Goal: Find specific page/section: Find specific page/section

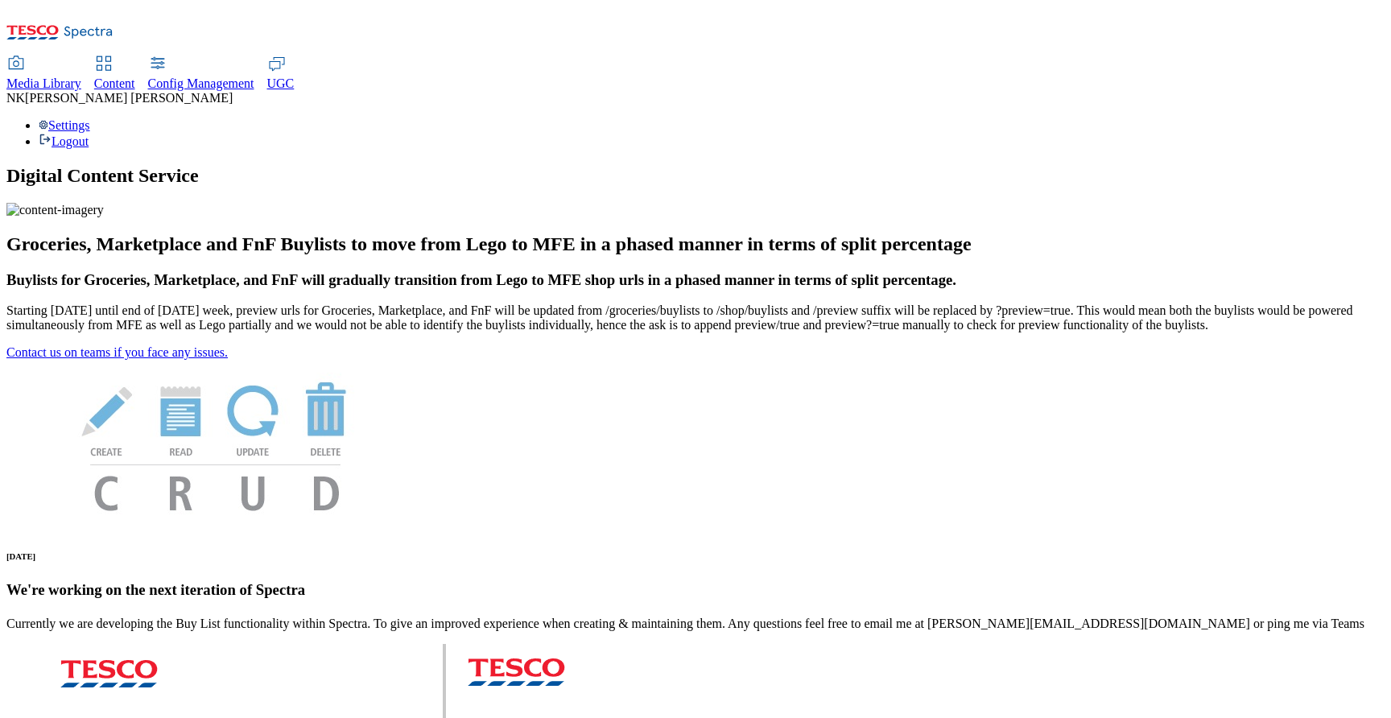
click at [81, 76] on span "Media Library" at bounding box center [43, 83] width 75 height 14
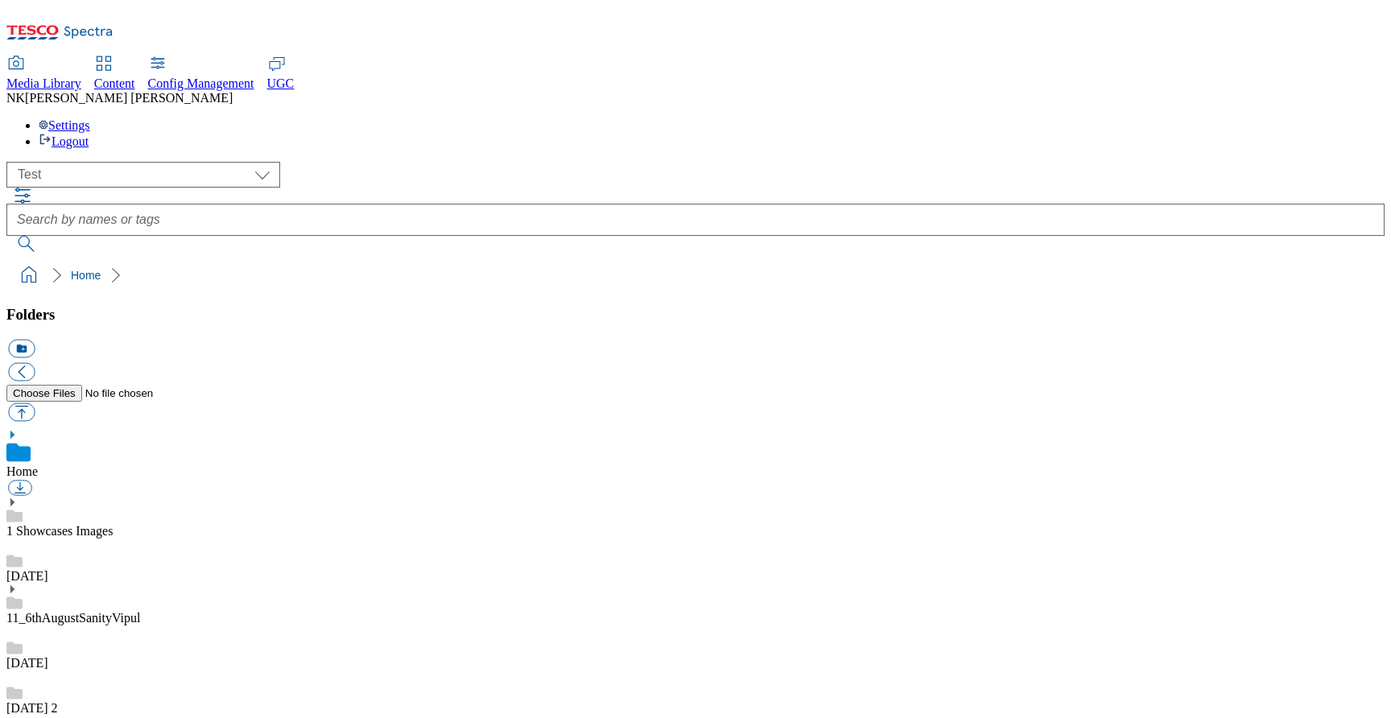
scroll to position [1, 0]
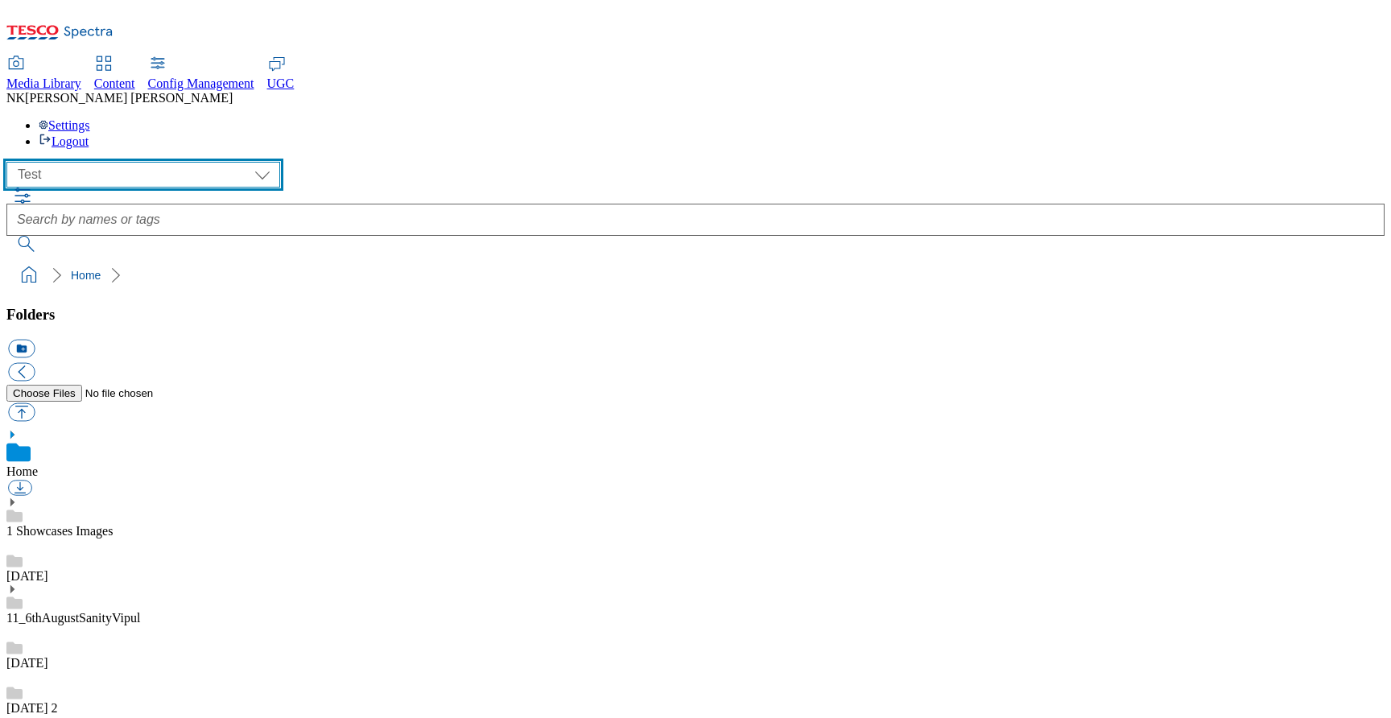
click at [98, 162] on select "All all Clubcard Boost UK Clubcard Marketing Clubcard ROI clubcard-boost-uk clu…" at bounding box center [143, 175] width 274 height 26
select select "flare-ghs-mktg"
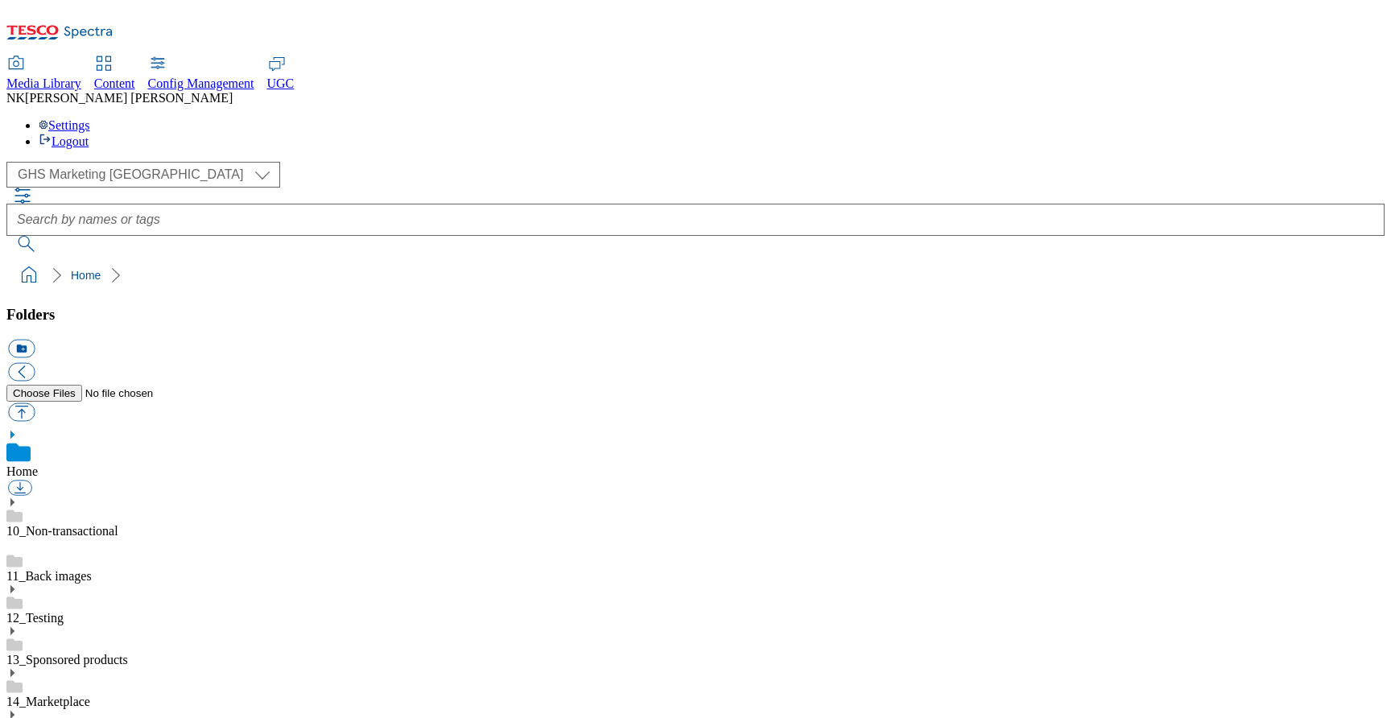
click at [282, 162] on div "( optional ) All all Clubcard Boost UK Clubcard Marketing Clubcard ROI clubcard…" at bounding box center [695, 207] width 1378 height 90
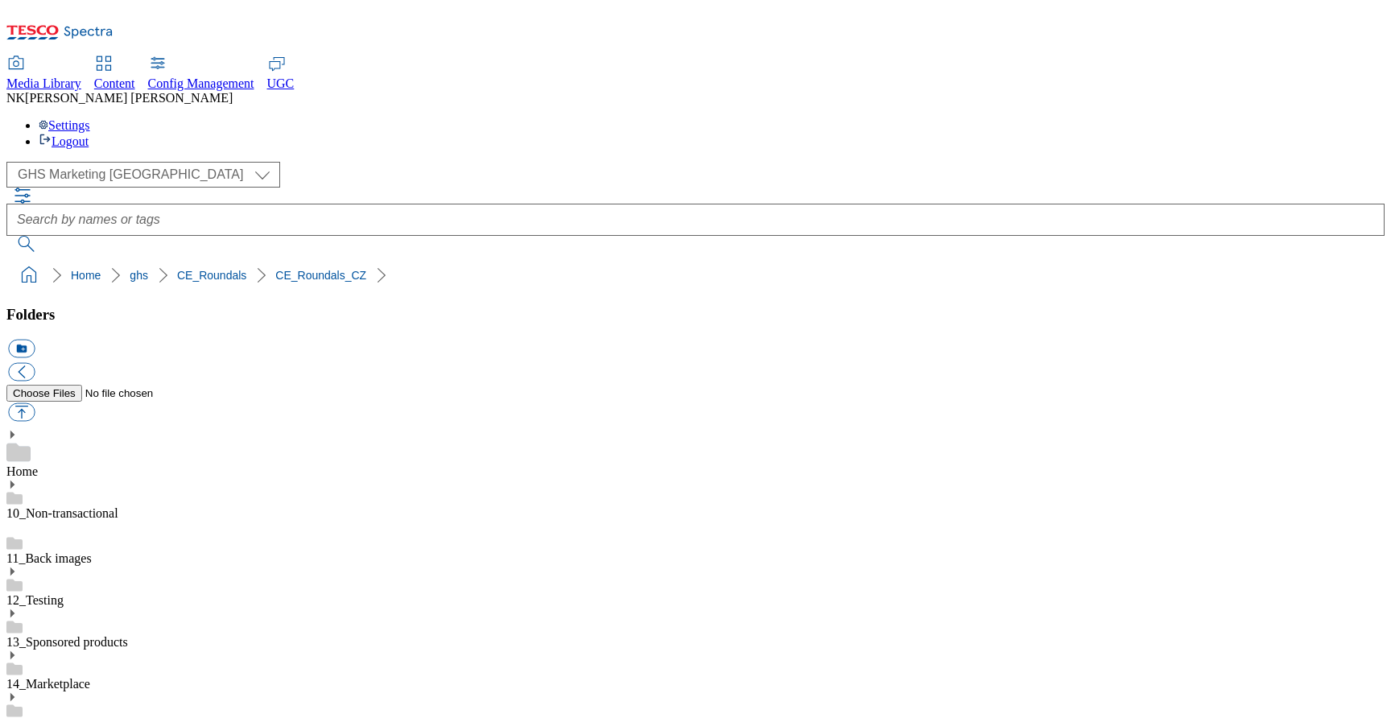
click at [402, 260] on ol "Home ghs CE_Roundals CE_Roundals_CZ" at bounding box center [700, 275] width 1368 height 31
click at [1180, 162] on div "( optional ) All all Clubcard Boost UK Clubcard Marketing Clubcard ROI clubcard…" at bounding box center [695, 207] width 1378 height 90
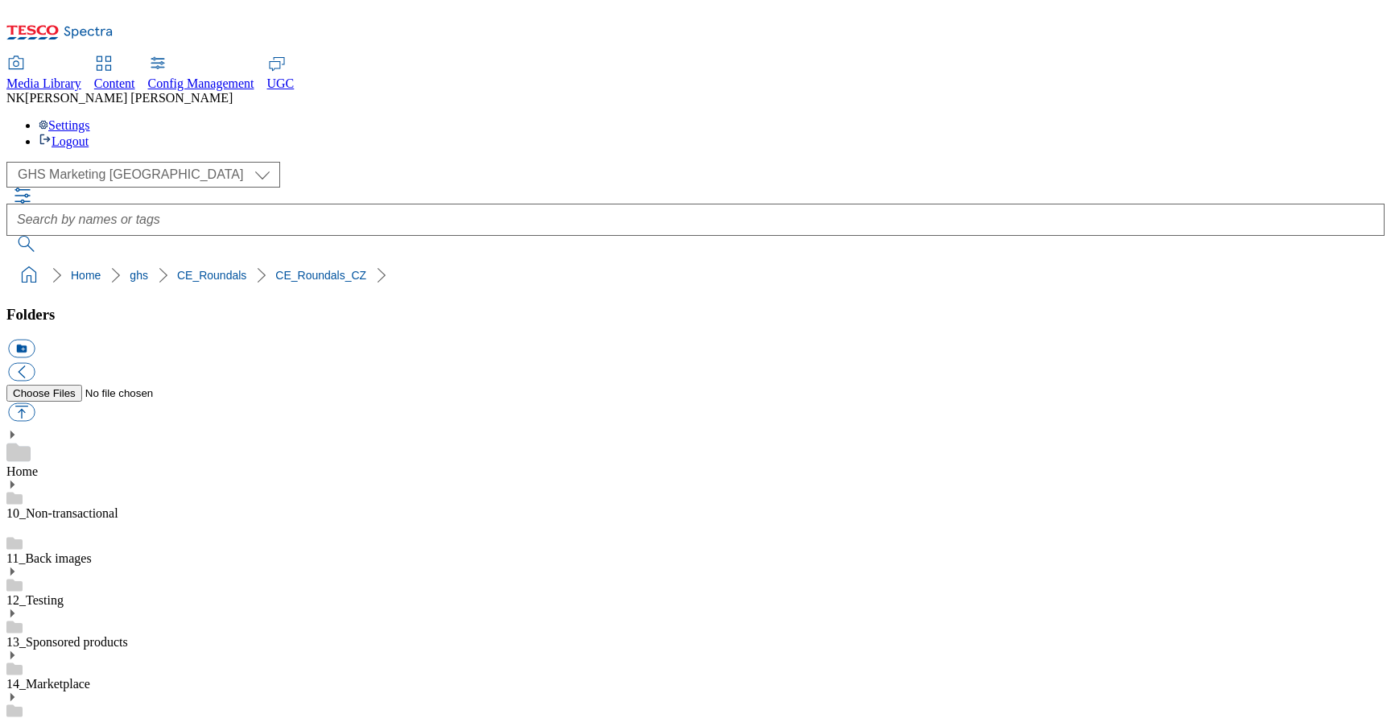
scroll to position [465, 0]
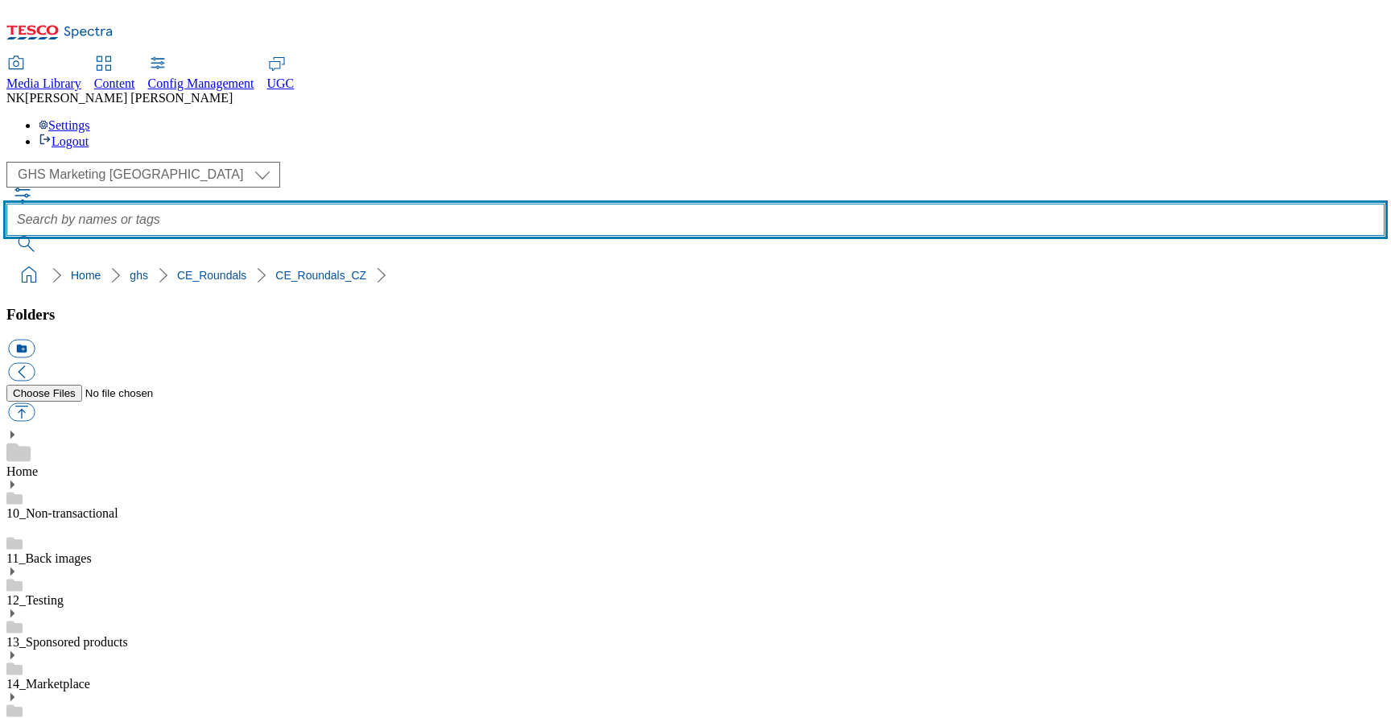
click at [739, 204] on input "text" at bounding box center [695, 220] width 1378 height 32
paste input "rounded_super_department_spat_do_skoly"
type input "rounded_super_department_spat_do_skoly"
click at [6, 236] on button "submit" at bounding box center [27, 244] width 42 height 16
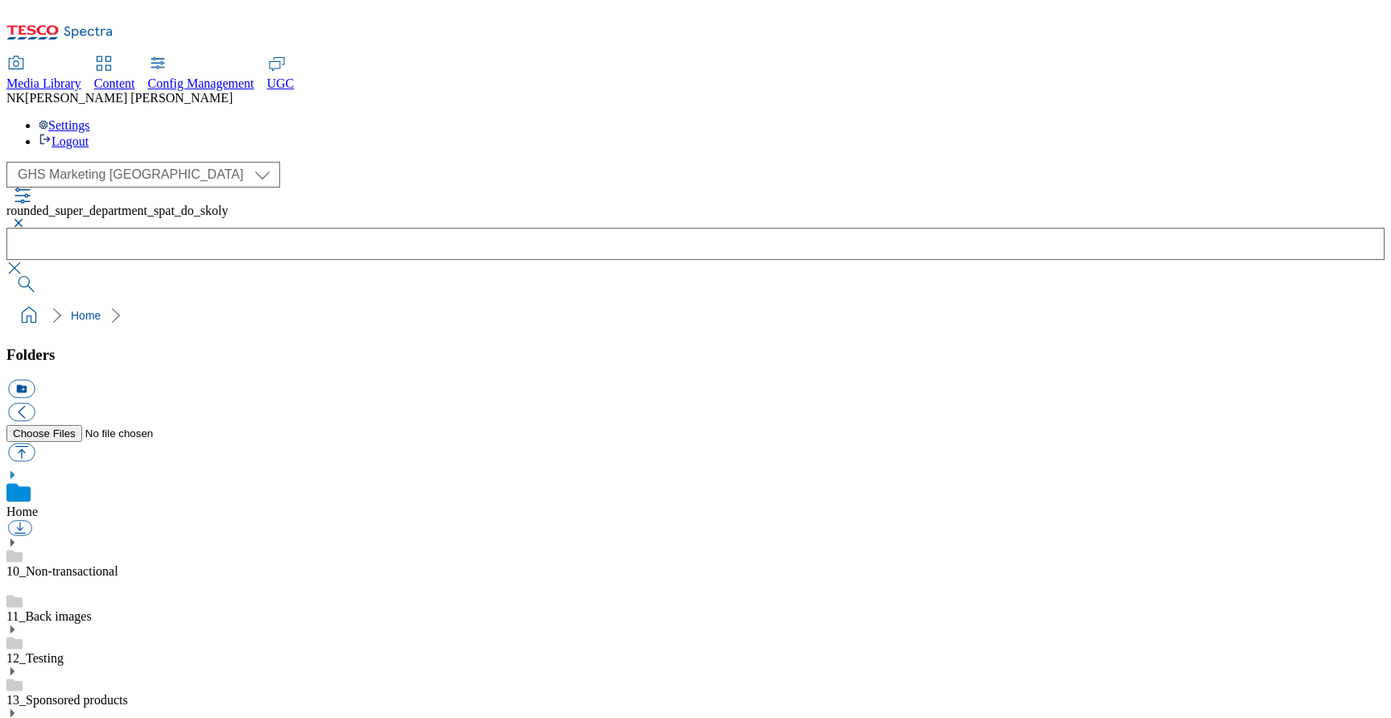
click at [26, 260] on button "button" at bounding box center [15, 268] width 19 height 16
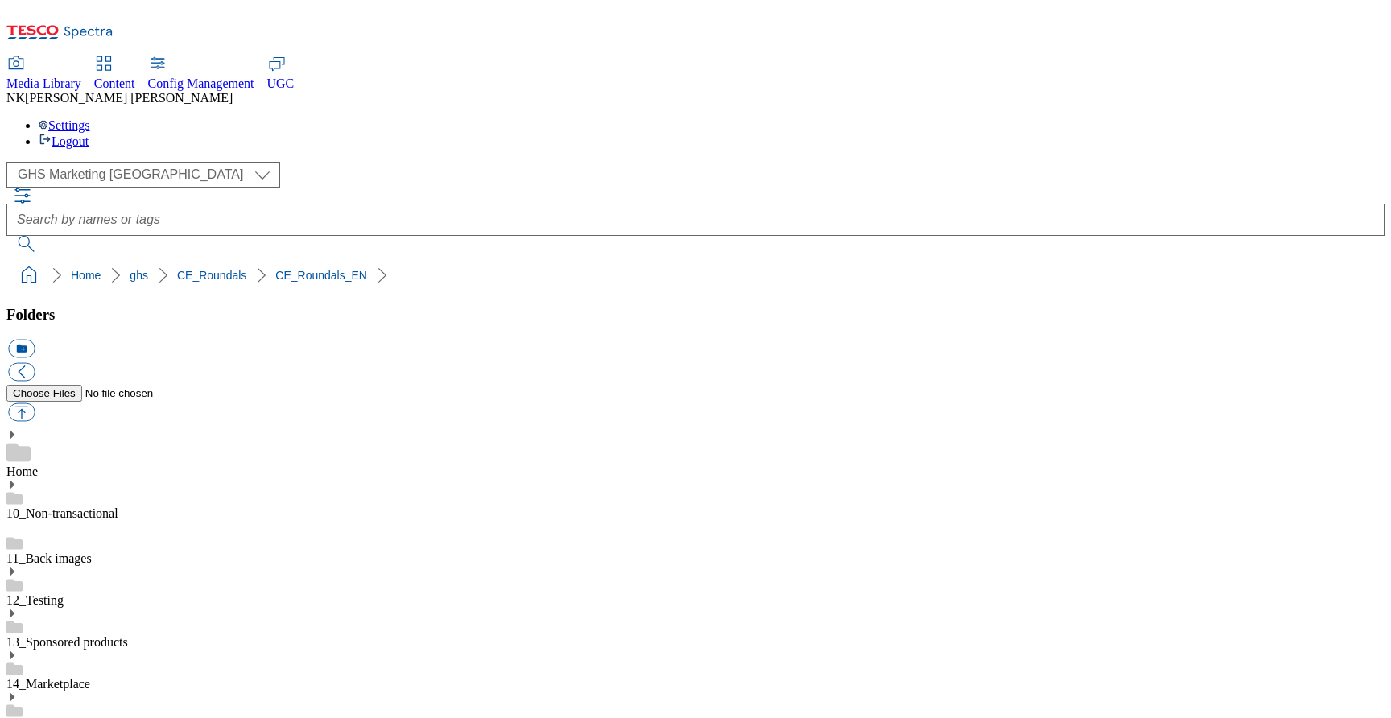
click at [995, 260] on ol "Home ghs CE_Roundals CE_Roundals_EN" at bounding box center [700, 275] width 1368 height 31
click at [958, 6] on div "Media Library Content Config Management UGC NK Nitish Kumar Settings Logout" at bounding box center [695, 77] width 1378 height 142
click at [750, 162] on div "( optional ) All all Clubcard Boost UK Clubcard Marketing Clubcard ROI clubcard…" at bounding box center [695, 207] width 1378 height 90
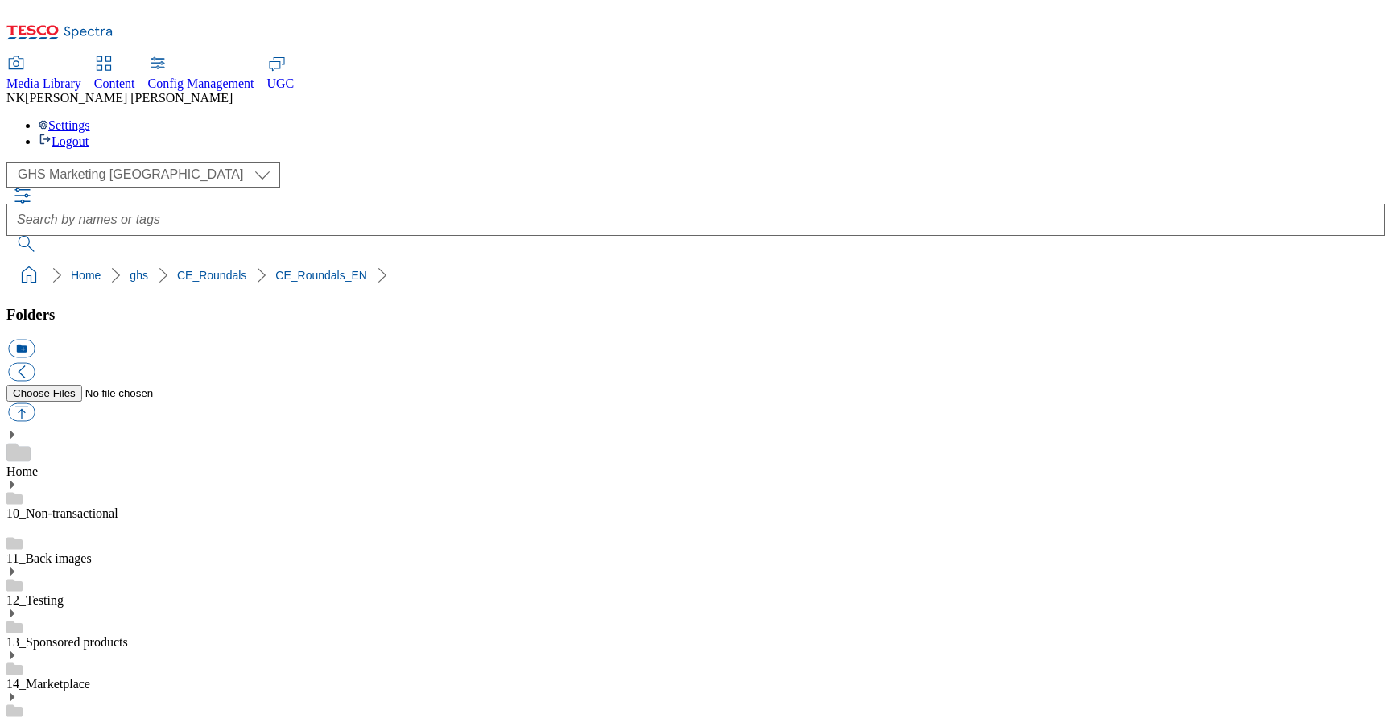
drag, startPoint x: 687, startPoint y: 139, endPoint x: 647, endPoint y: 106, distance: 52.0
click at [687, 260] on ol "Home ghs CE_Roundals CE_Roundals_EN" at bounding box center [700, 275] width 1368 height 31
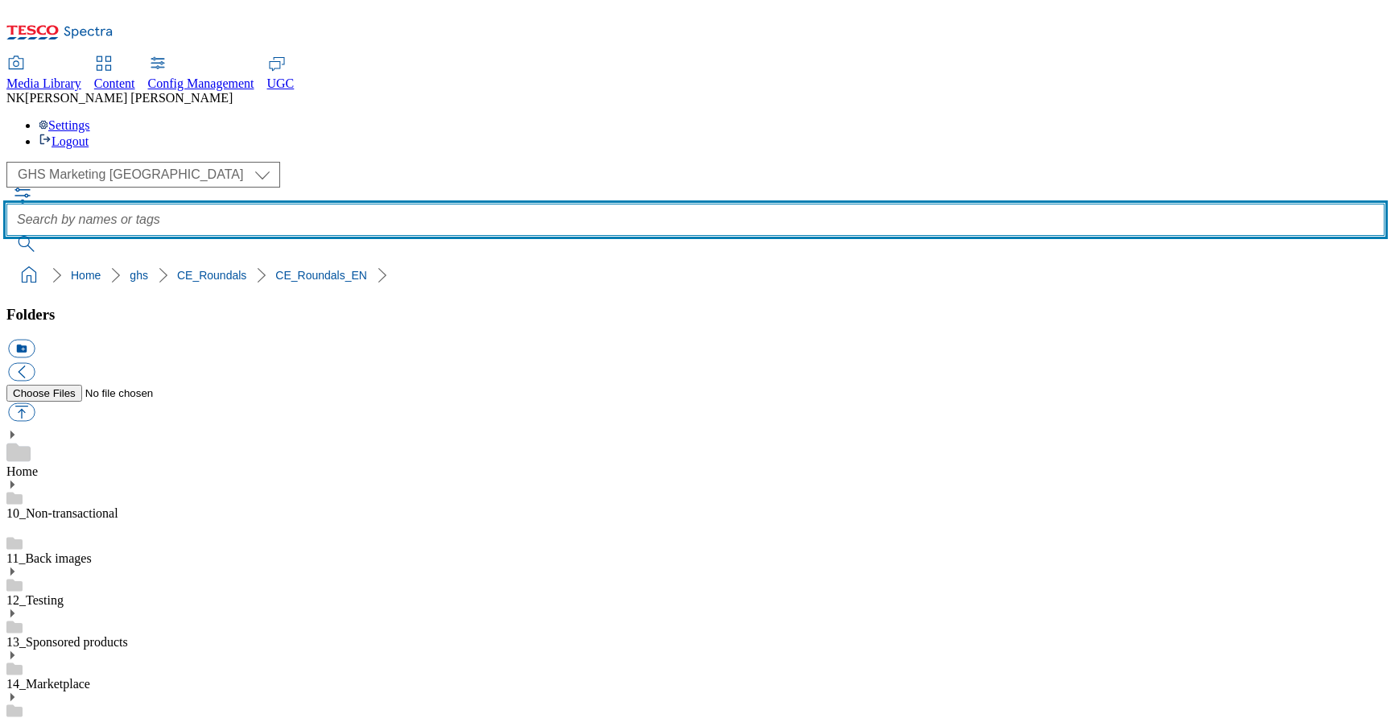
click at [565, 204] on input "text" at bounding box center [695, 220] width 1378 height 32
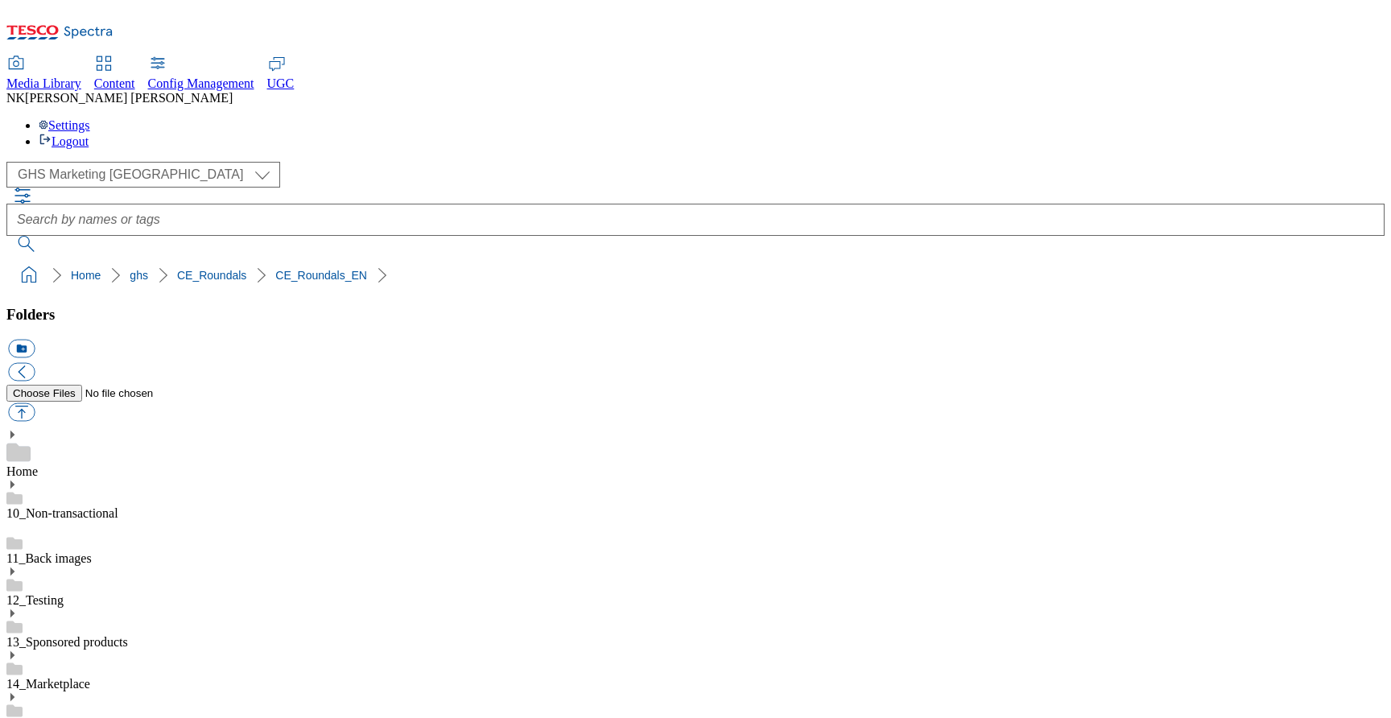
click at [366, 162] on div "( optional ) All all Clubcard Boost UK Clubcard Marketing Clubcard ROI clubcard…" at bounding box center [695, 175] width 1378 height 26
click at [1189, 162] on div "( optional ) All all Clubcard Boost UK Clubcard Marketing Clubcard ROI clubcard…" at bounding box center [695, 207] width 1378 height 90
click at [561, 162] on div "( optional ) All all Clubcard Boost UK Clubcard Marketing Clubcard ROI clubcard…" at bounding box center [695, 207] width 1378 height 90
click at [561, 188] on div at bounding box center [695, 220] width 1378 height 64
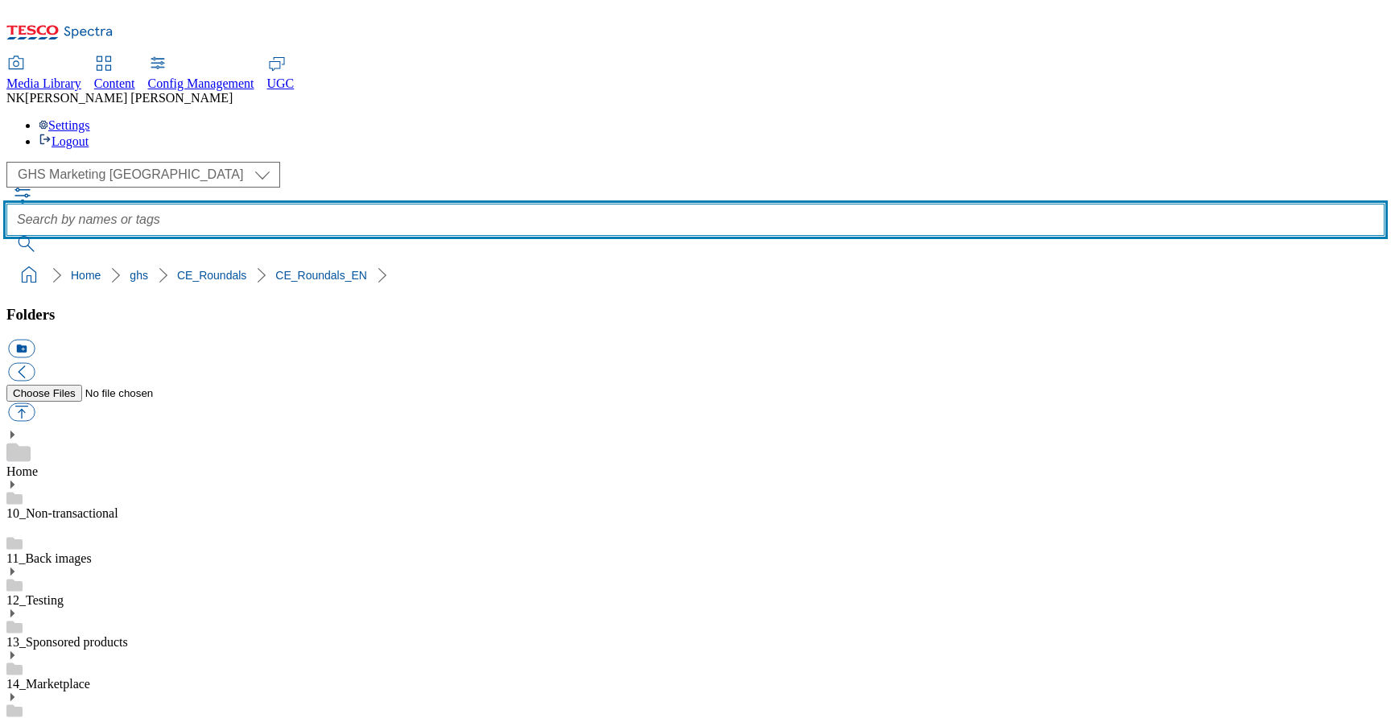
click at [552, 204] on input "text" at bounding box center [695, 220] width 1378 height 32
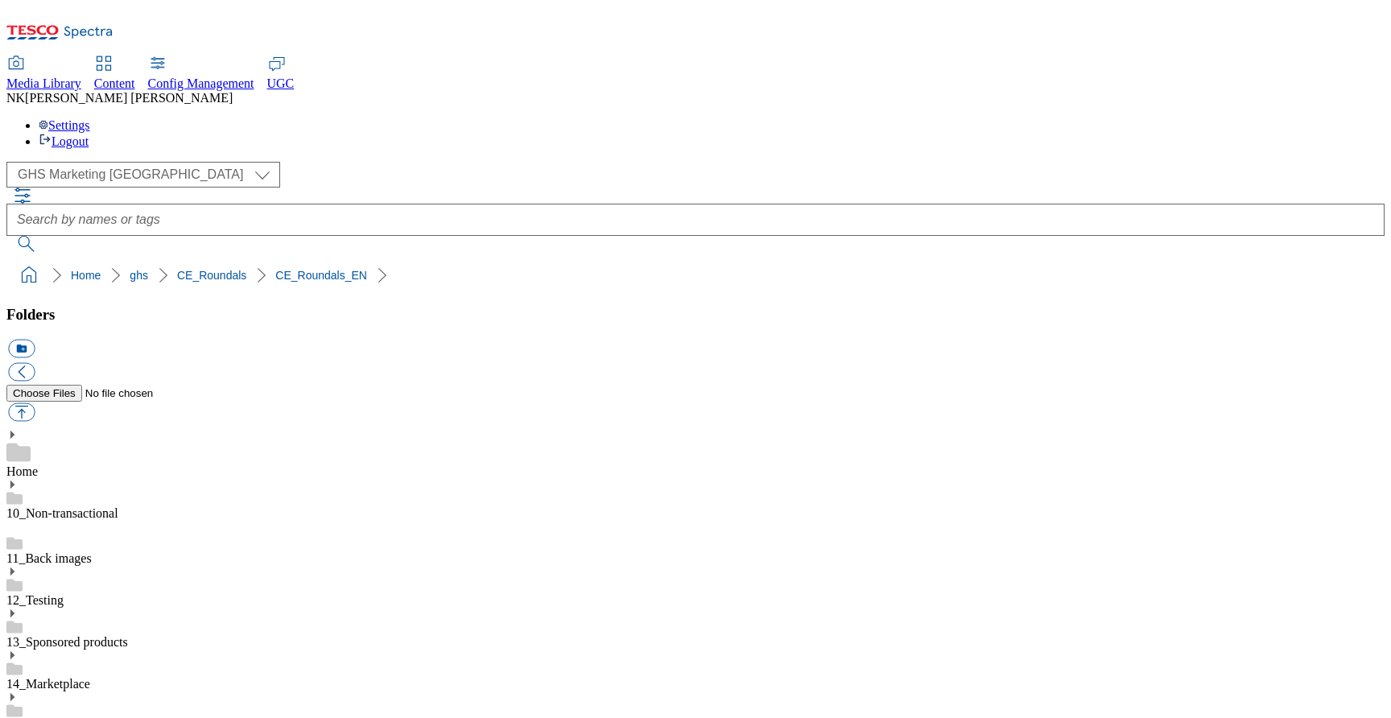
click at [304, 162] on div "( optional ) All all Clubcard Boost UK Clubcard Marketing Clubcard ROI clubcard…" at bounding box center [695, 175] width 1378 height 26
click at [32, 186] on icon "button" at bounding box center [22, 195] width 19 height 19
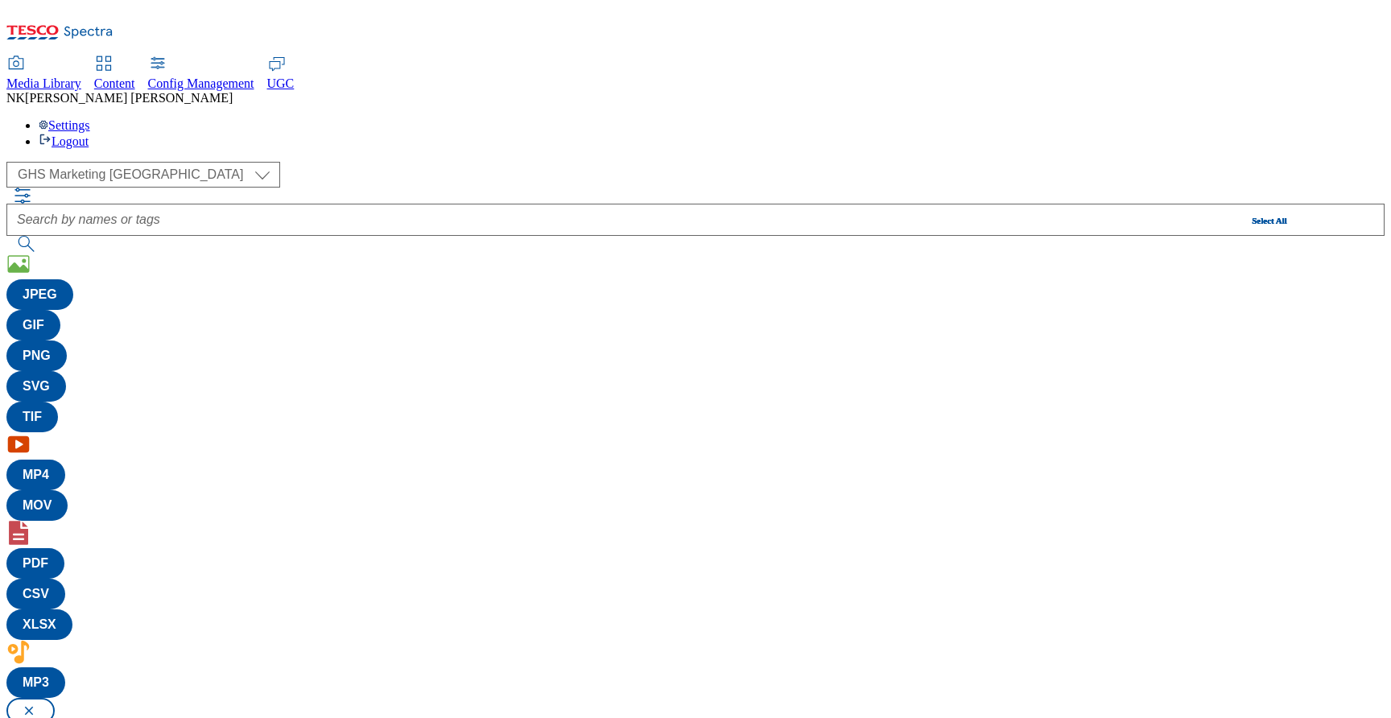
click at [356, 162] on div "( optional ) All all Clubcard Boost UK Clubcard Marketing Clubcard ROI clubcard…" at bounding box center [695, 175] width 1378 height 26
click at [55, 698] on button "button" at bounding box center [30, 711] width 48 height 26
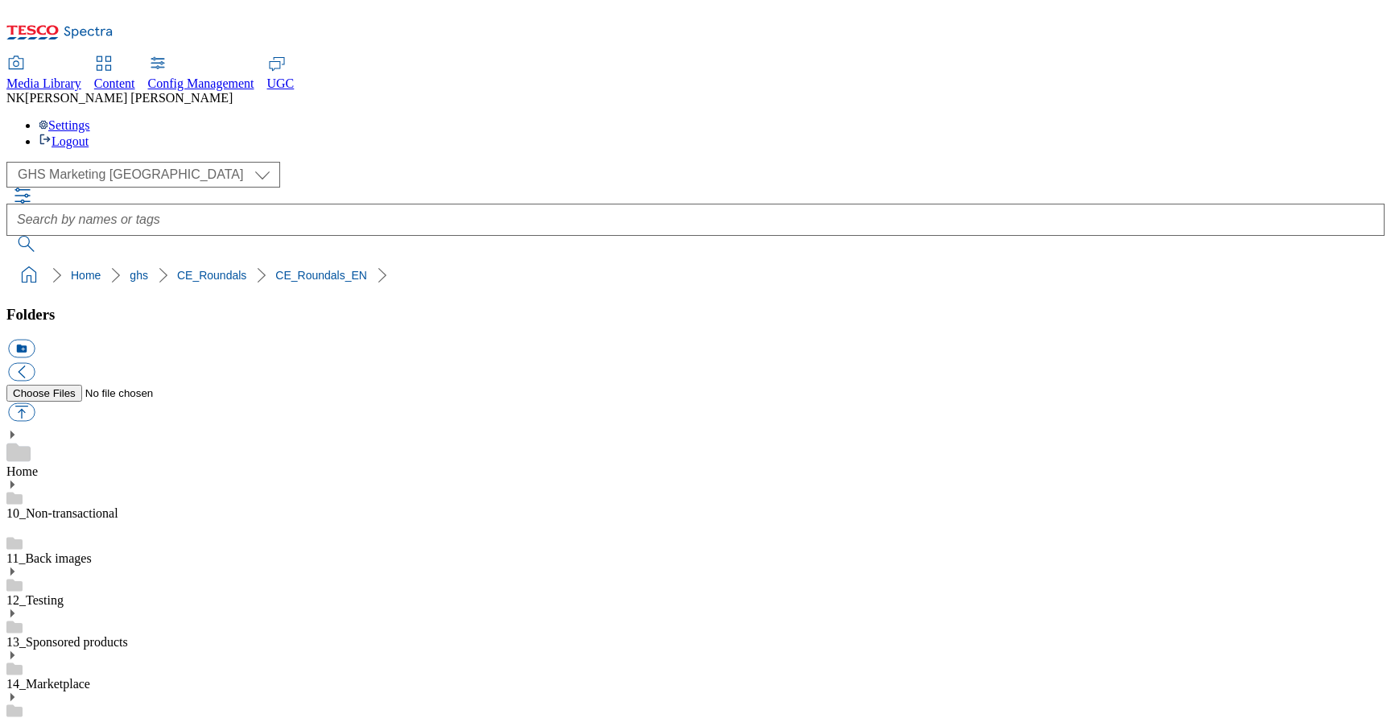
click at [48, 236] on button "submit" at bounding box center [27, 244] width 42 height 16
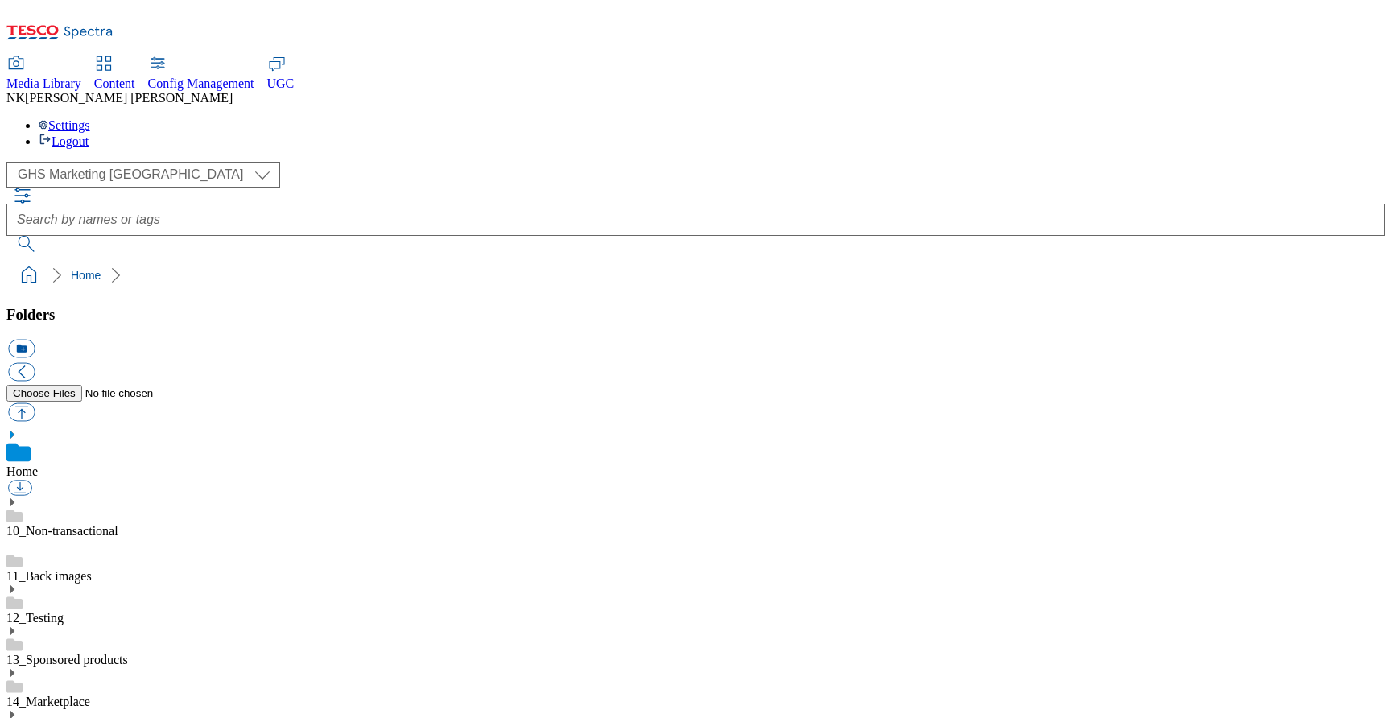
click at [319, 162] on div "( optional ) All all Clubcard Boost UK Clubcard Marketing Clubcard ROI clubcard…" at bounding box center [695, 175] width 1378 height 26
click at [739, 57] on div "Media Library Content Config Management UGC NK Nitish Kumar Settings Logout" at bounding box center [695, 103] width 1378 height 92
click at [427, 162] on div "( optional ) All all Clubcard Boost UK Clubcard Marketing Clubcard ROI clubcard…" at bounding box center [695, 207] width 1378 height 90
click at [322, 162] on div "( optional ) All all Clubcard Boost UK Clubcard Marketing Clubcard ROI clubcard…" at bounding box center [695, 175] width 1378 height 26
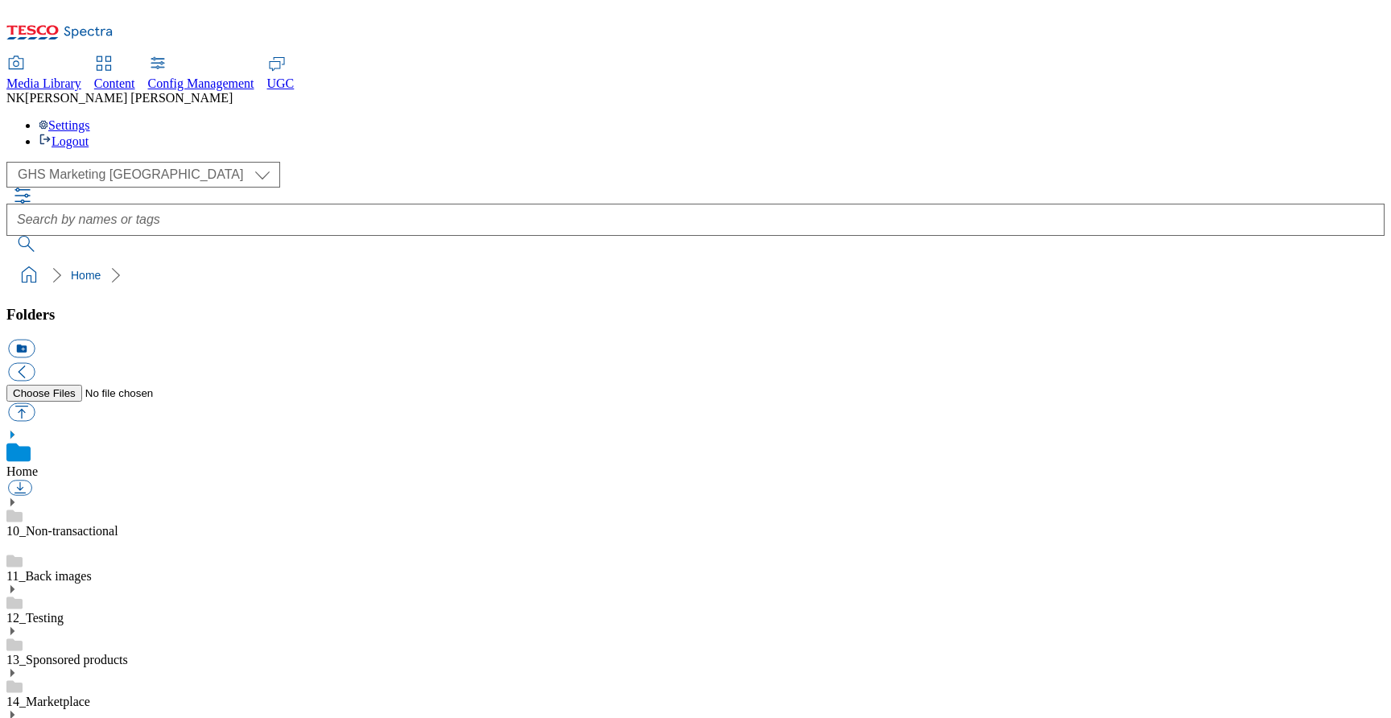
scroll to position [0, 0]
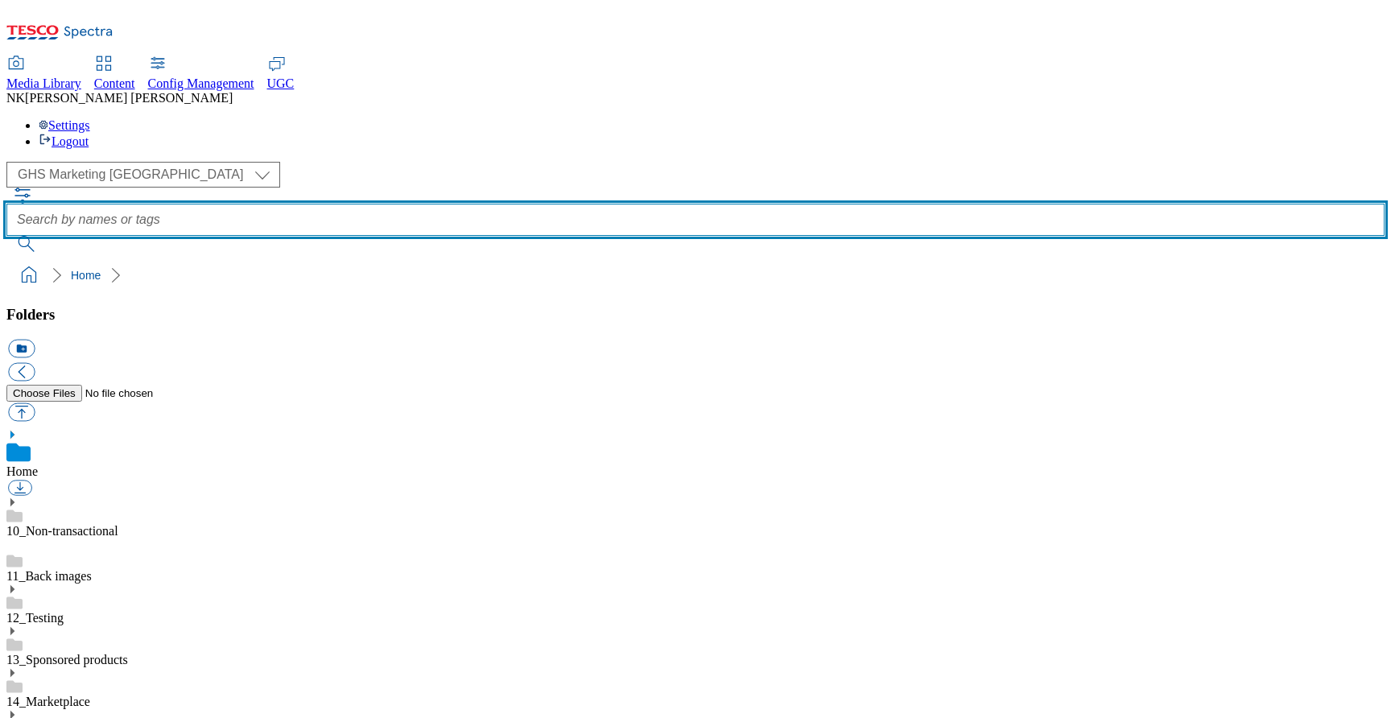
click at [821, 204] on input "text" at bounding box center [695, 220] width 1378 height 32
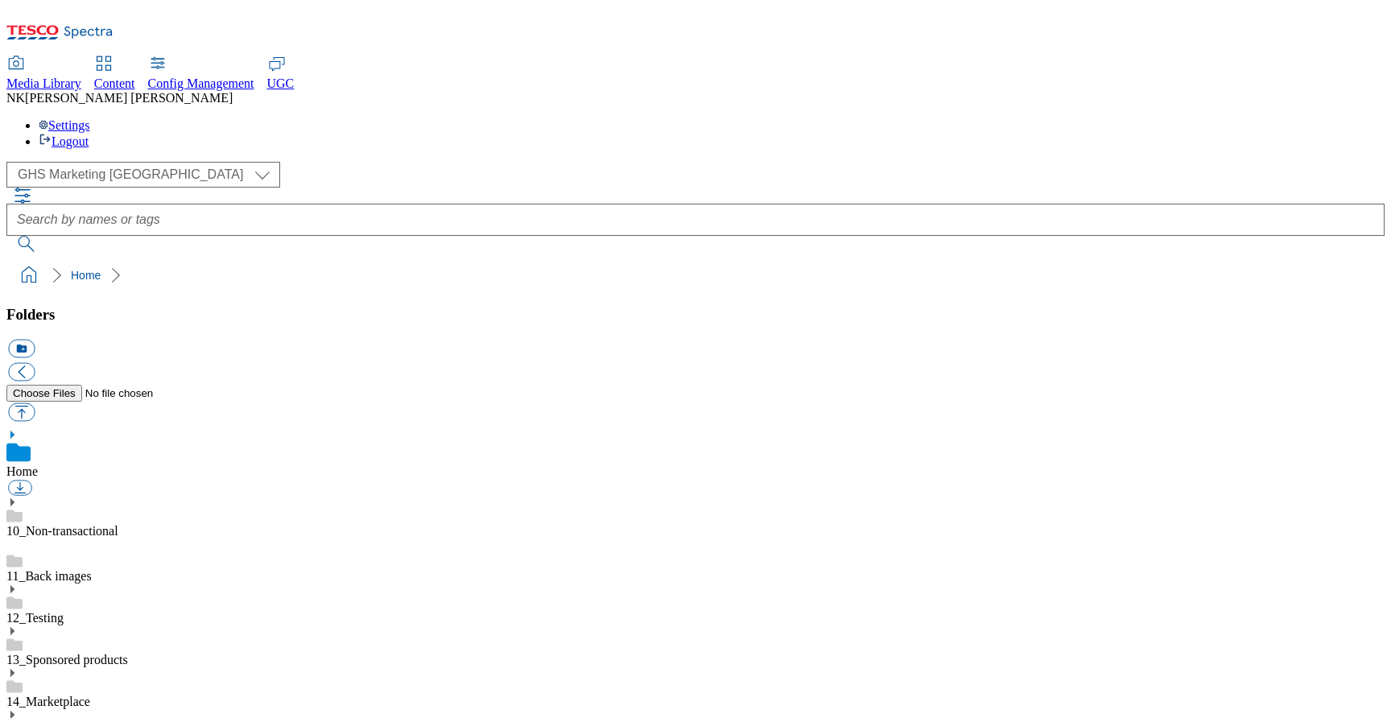
click at [835, 57] on div "Media Library Content Config Management UGC NK Nitish Kumar Settings Logout" at bounding box center [695, 103] width 1378 height 92
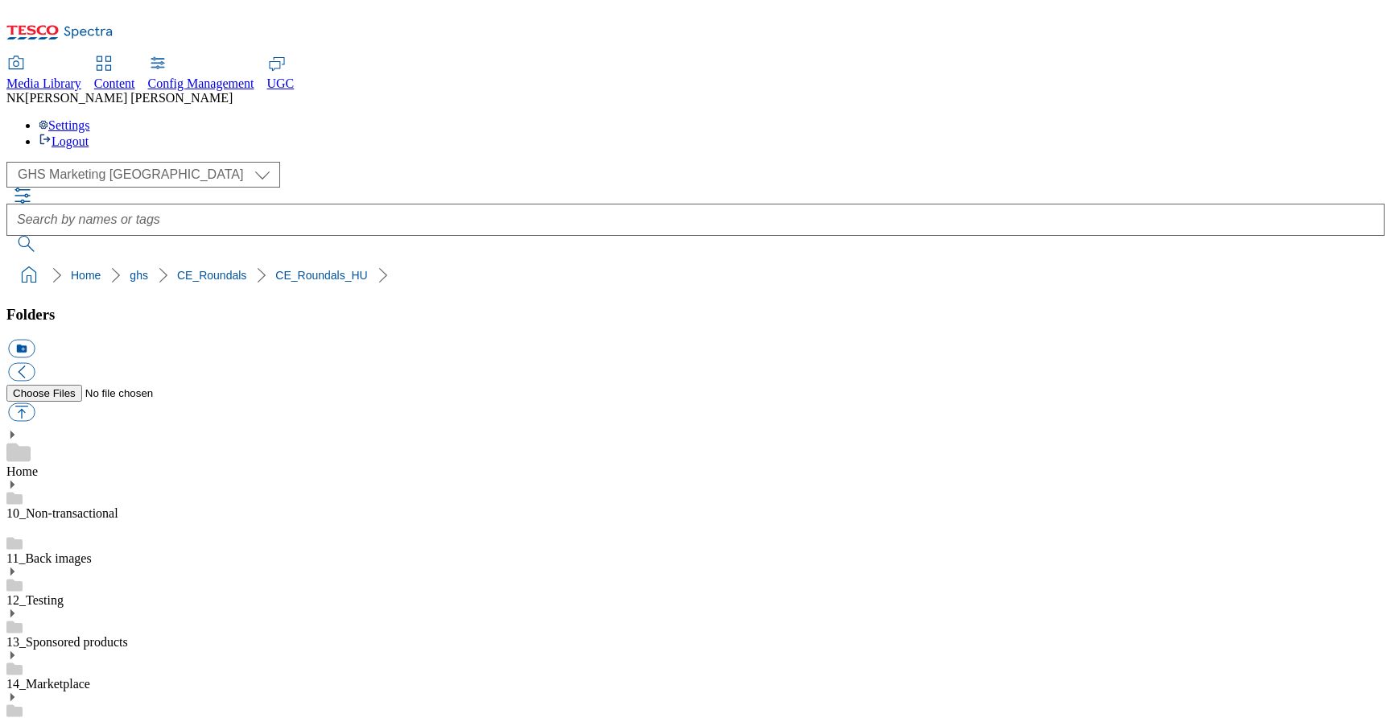
click at [976, 260] on ol "Home ghs CE_Roundals CE_Roundals_HU" at bounding box center [700, 275] width 1368 height 31
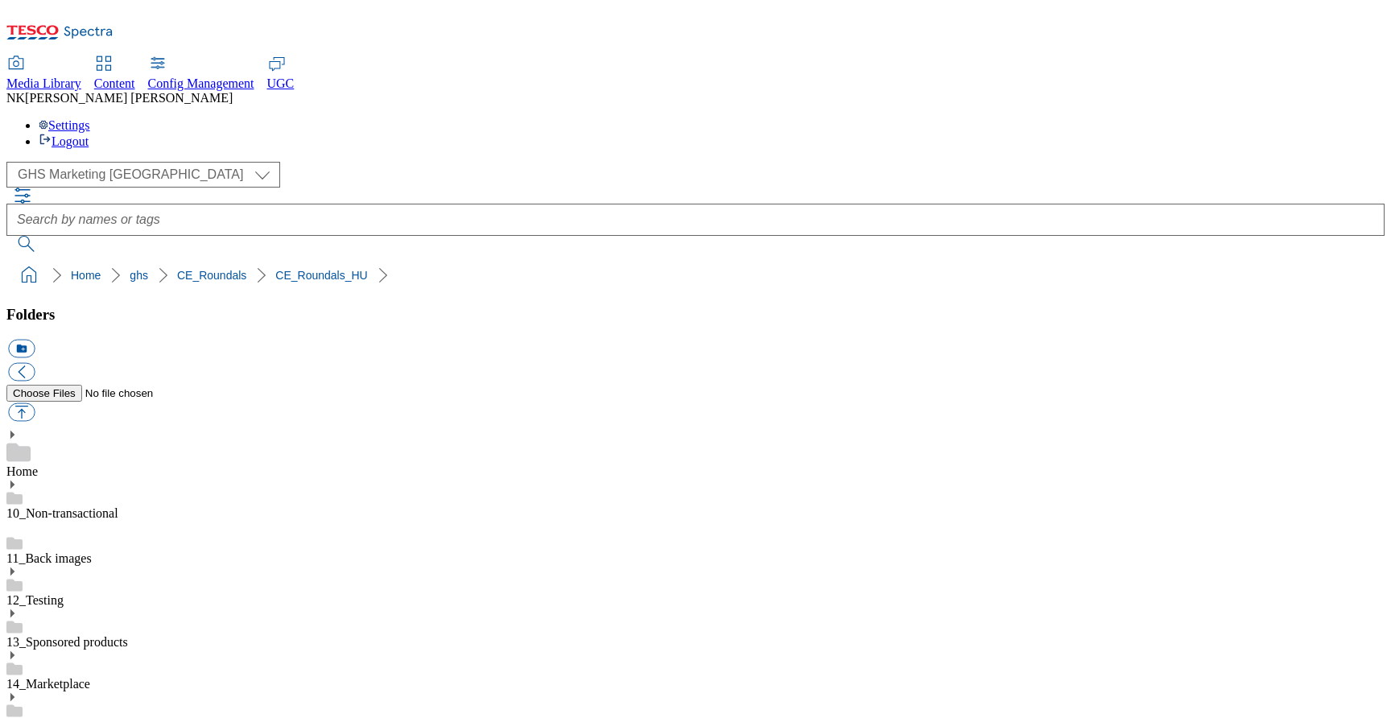
scroll to position [36, 0]
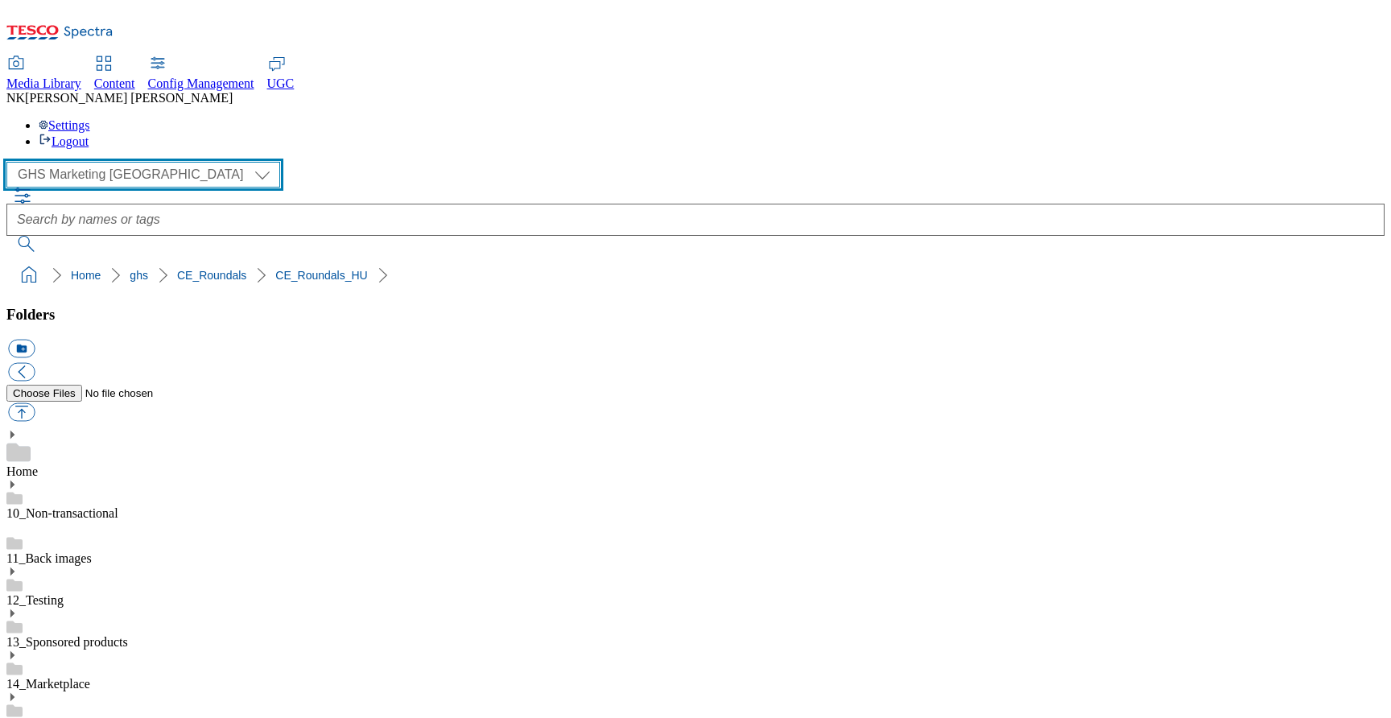
click at [121, 162] on select "All all Clubcard Boost UK Clubcard Marketing Clubcard ROI clubcard-boost-uk clu…" at bounding box center [143, 175] width 274 height 26
click at [155, 162] on select "All all Clubcard Boost UK Clubcard Marketing Clubcard ROI clubcard-boost-uk clu…" at bounding box center [143, 175] width 274 height 26
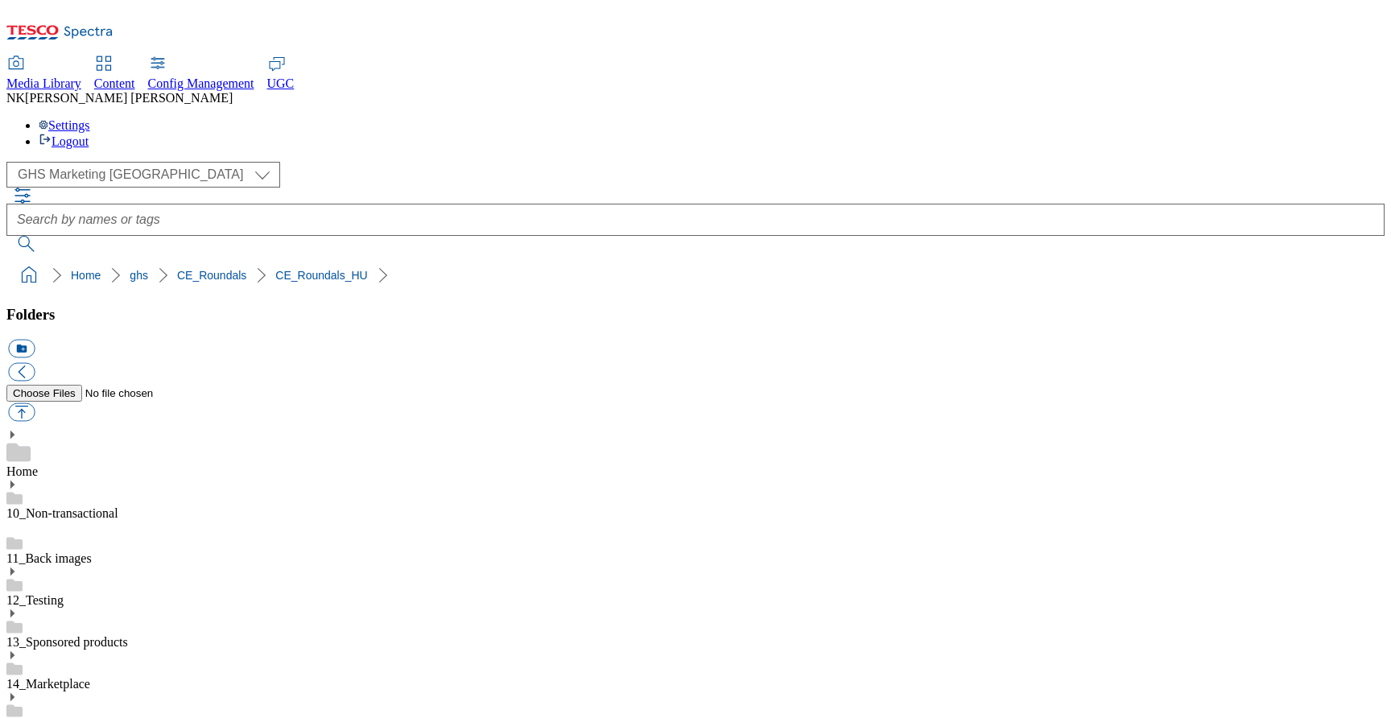
click at [278, 162] on div "( optional ) All all Clubcard Boost UK Clubcard Marketing Clubcard ROI clubcard…" at bounding box center [695, 175] width 1378 height 26
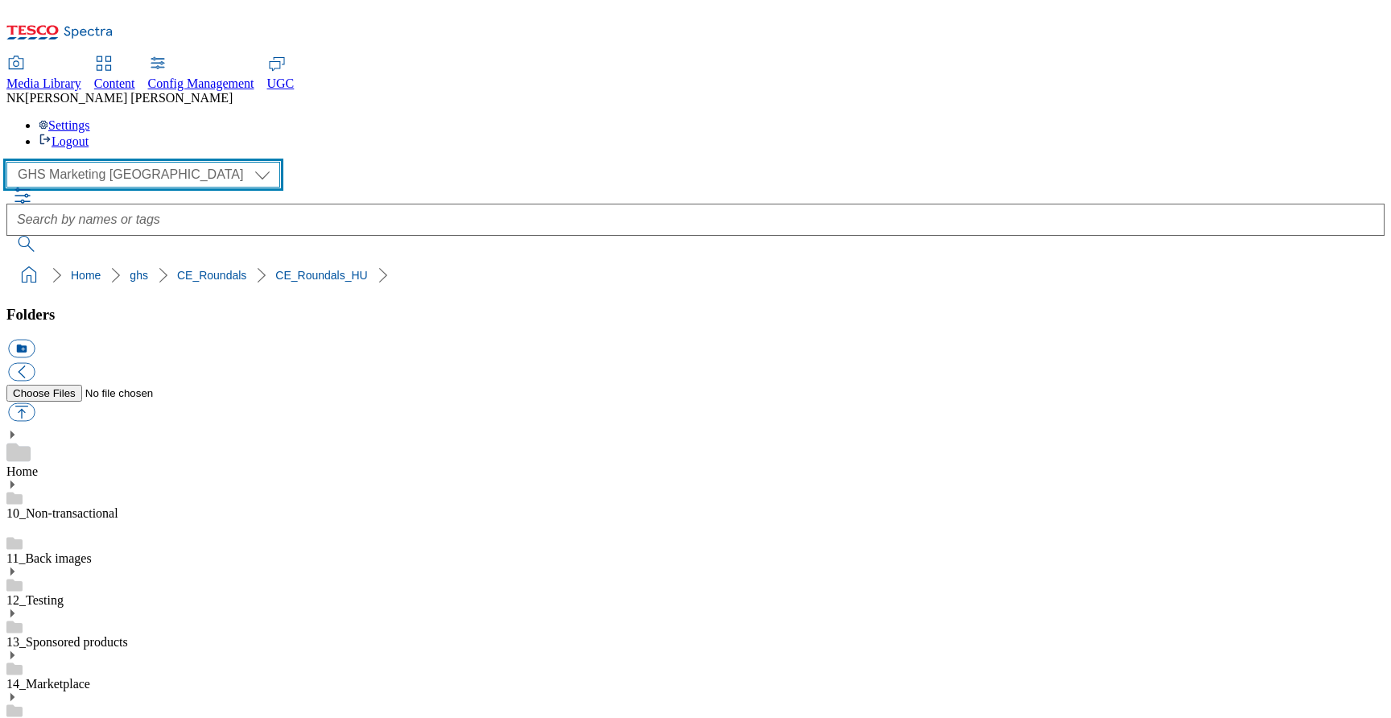
click at [122, 162] on select "All all Clubcard Boost UK Clubcard Marketing Clubcard ROI clubcard-boost-uk clu…" at bounding box center [143, 175] width 274 height 26
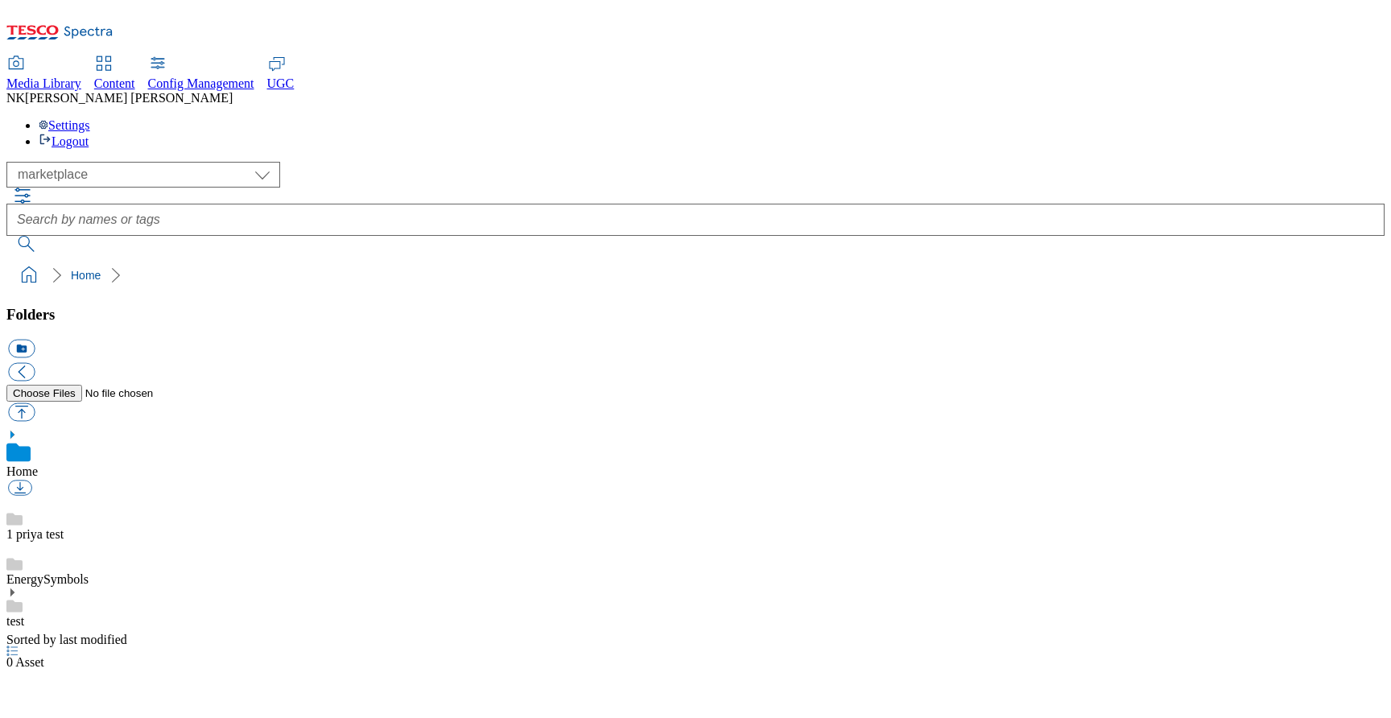
click at [348, 162] on div "( optional ) All all Clubcard Boost UK Clubcard Marketing Clubcard ROI clubcard…" at bounding box center [695, 175] width 1378 height 26
click at [89, 572] on link "EnergySymbols" at bounding box center [47, 579] width 82 height 14
click at [406, 162] on div "( optional ) All all Clubcard Boost UK Clubcard Marketing Clubcard ROI clubcard…" at bounding box center [695, 175] width 1378 height 26
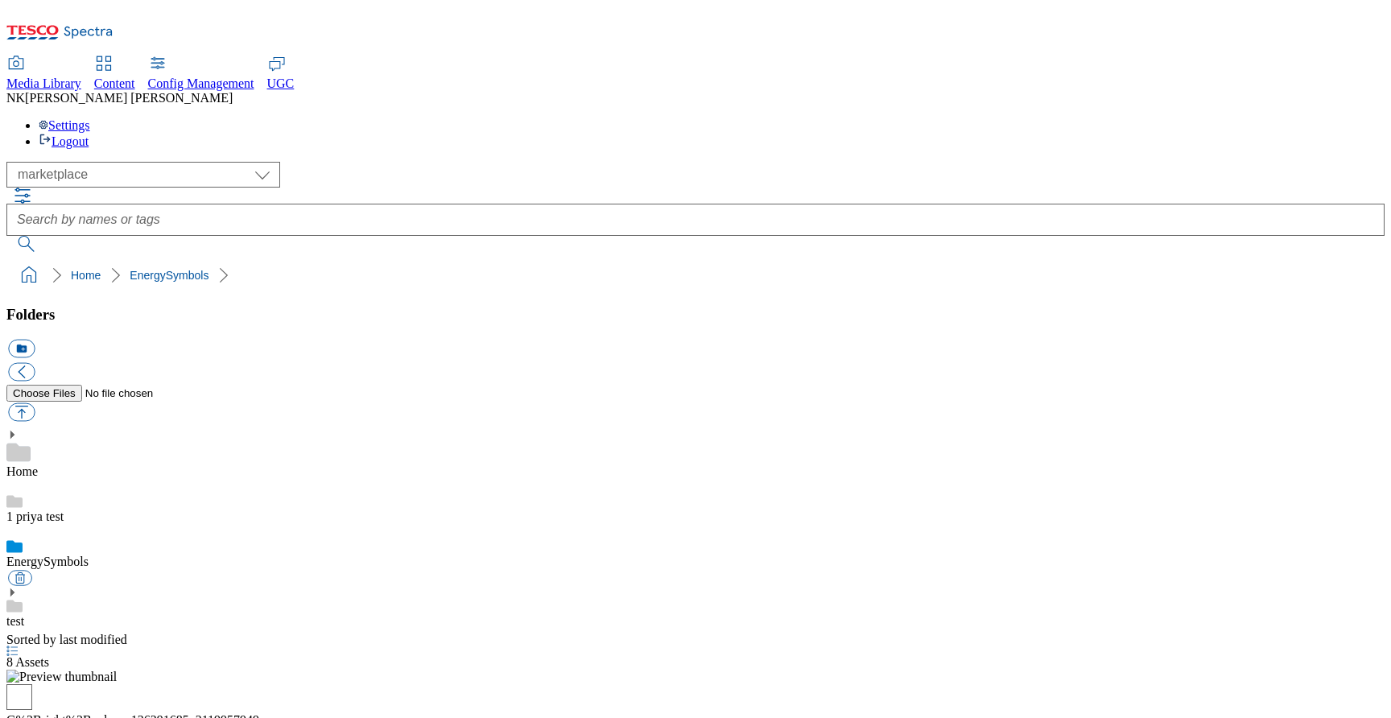
click at [373, 162] on div "( optional ) All all Clubcard Boost UK Clubcard Marketing Clubcard ROI clubcard…" at bounding box center [695, 175] width 1378 height 26
drag, startPoint x: 1258, startPoint y: 532, endPoint x: 1258, endPoint y: 520, distance: 12.1
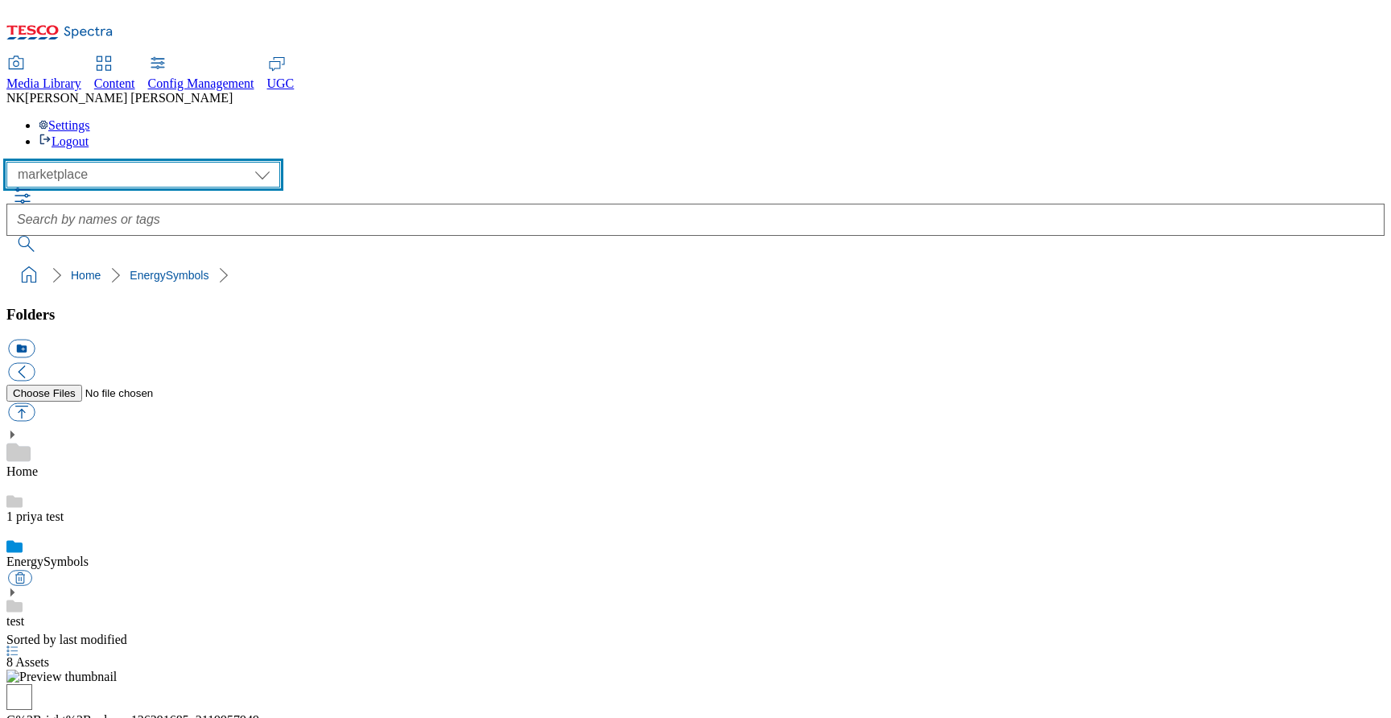
click at [142, 162] on select "All all Clubcard Boost UK Clubcard Marketing Clubcard ROI clubcard-boost-uk clu…" at bounding box center [143, 175] width 274 height 26
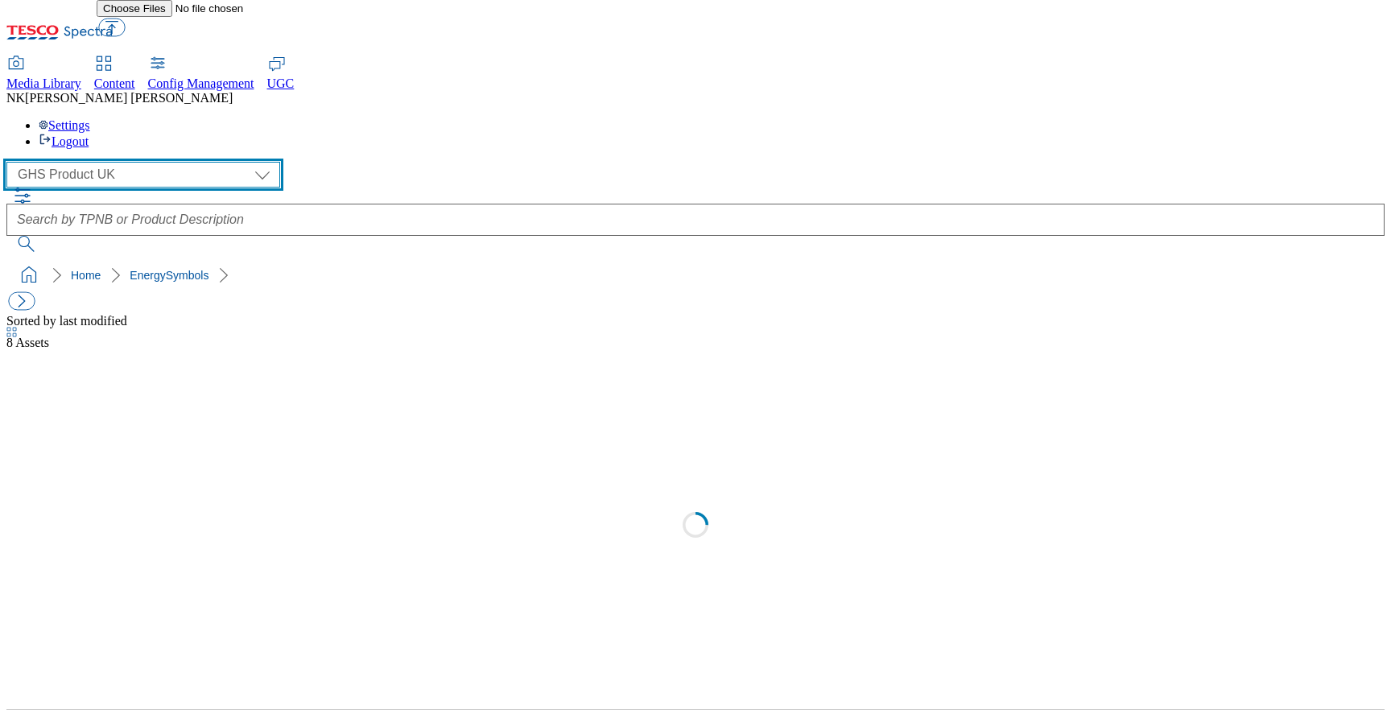
click at [109, 162] on select "All all Clubcard Boost UK Clubcard Marketing Clubcard ROI clubcard-boost-uk clu…" at bounding box center [143, 175] width 274 height 26
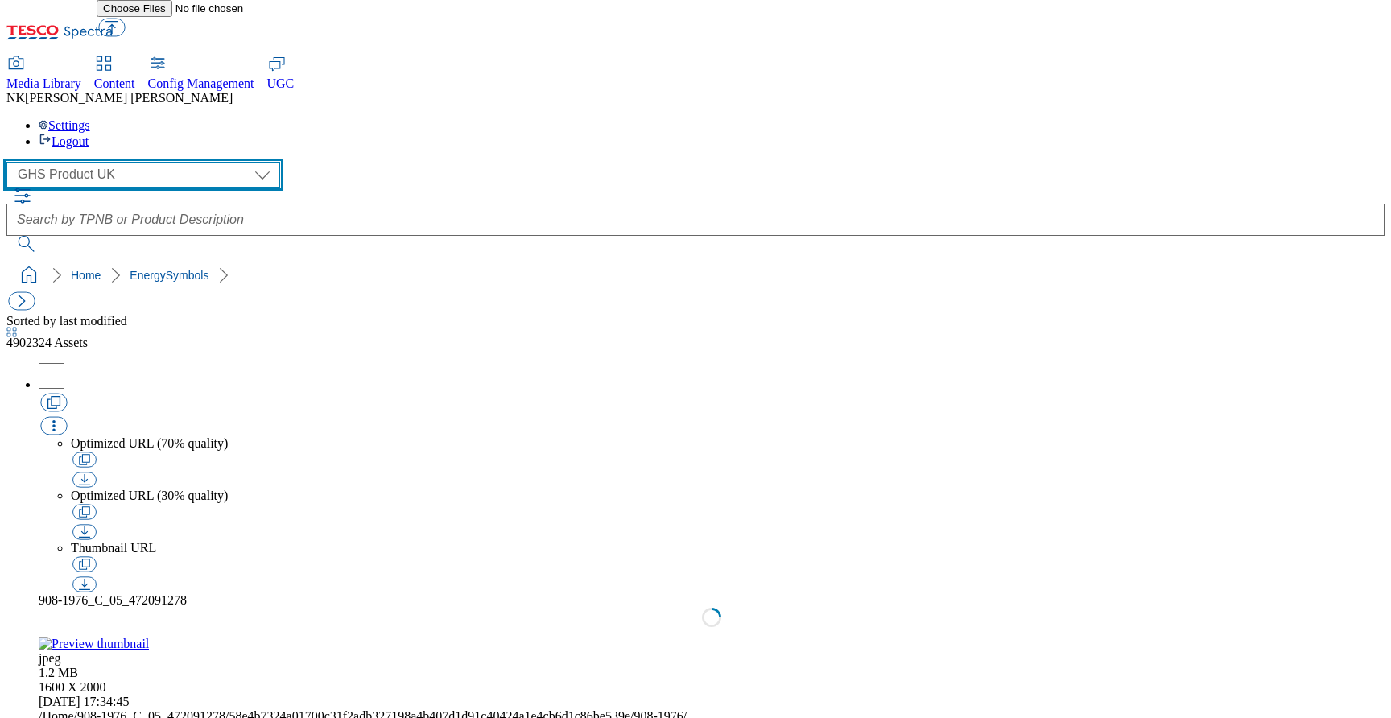
select select "flare-ghs-mktg"
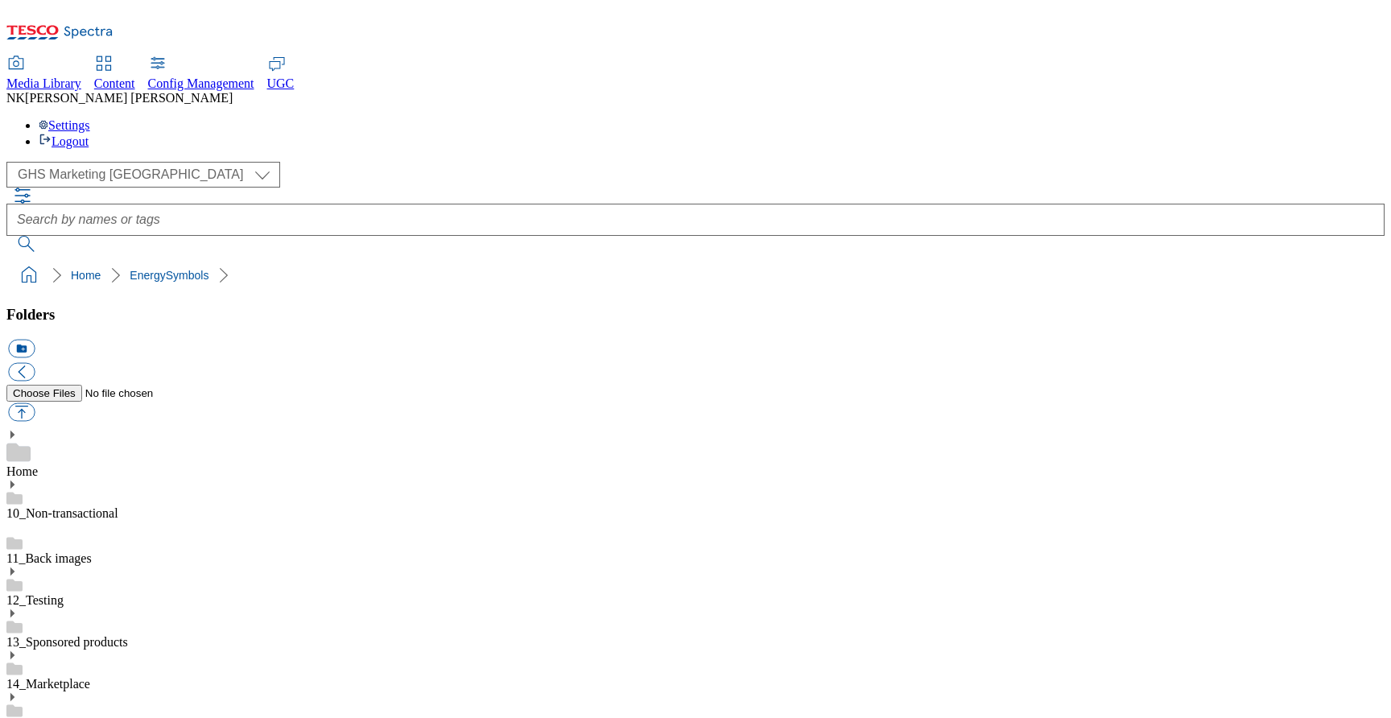
click at [311, 162] on div "( optional ) All all Clubcard Boost UK Clubcard Marketing Clubcard ROI clubcard…" at bounding box center [695, 175] width 1378 height 26
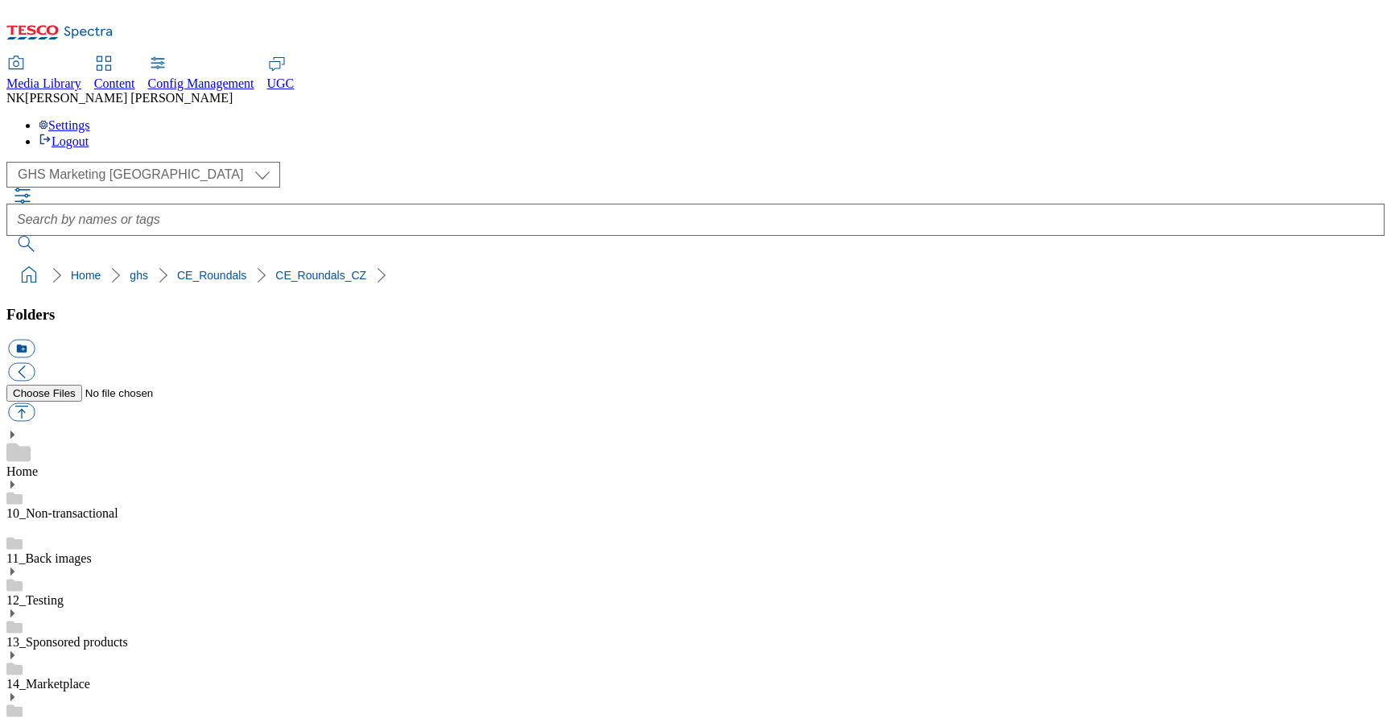
scroll to position [517, 0]
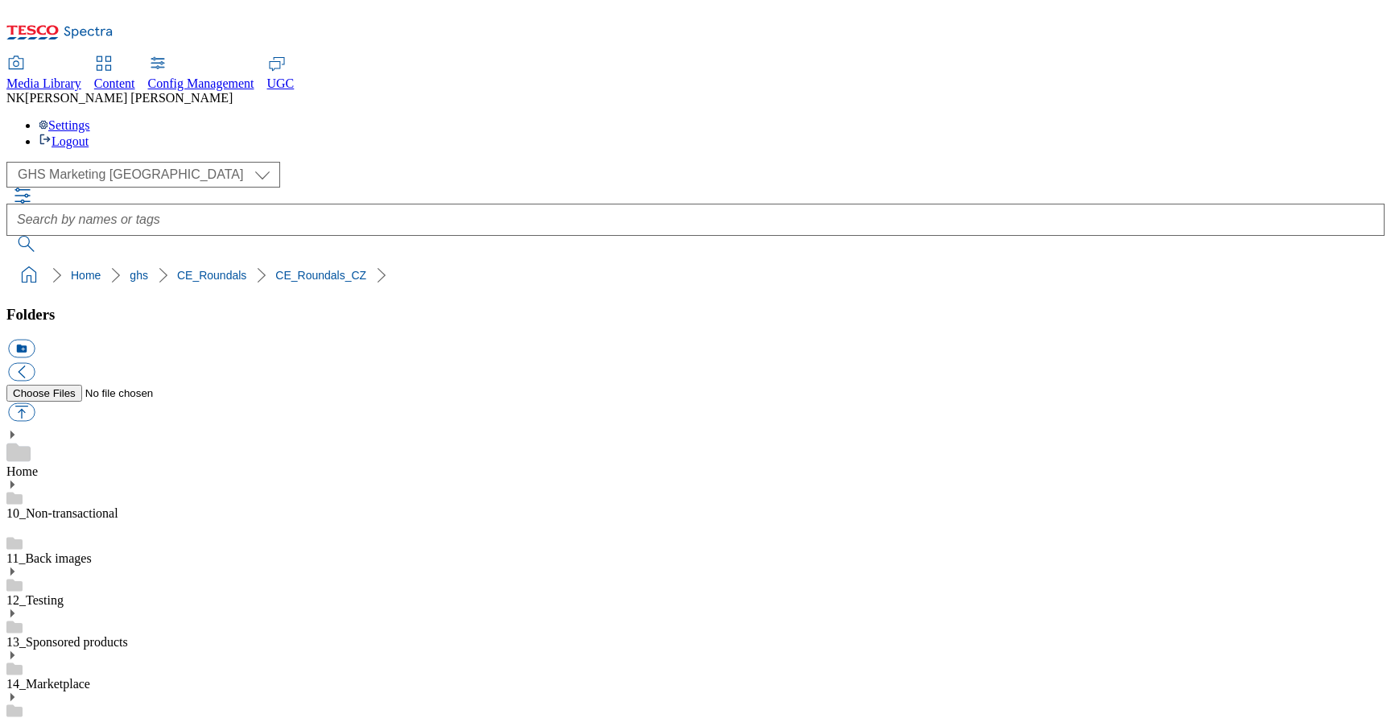
scroll to position [694, 0]
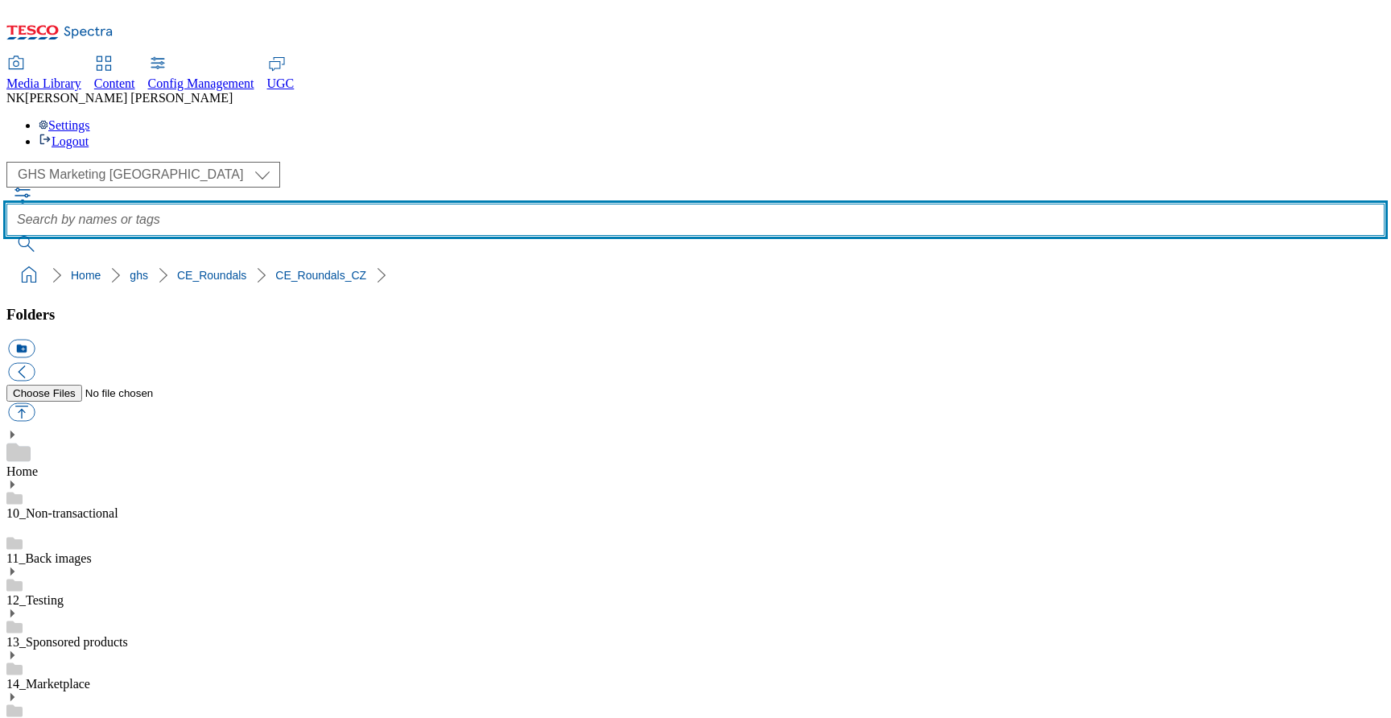
click at [979, 204] on input "text" at bounding box center [695, 220] width 1378 height 32
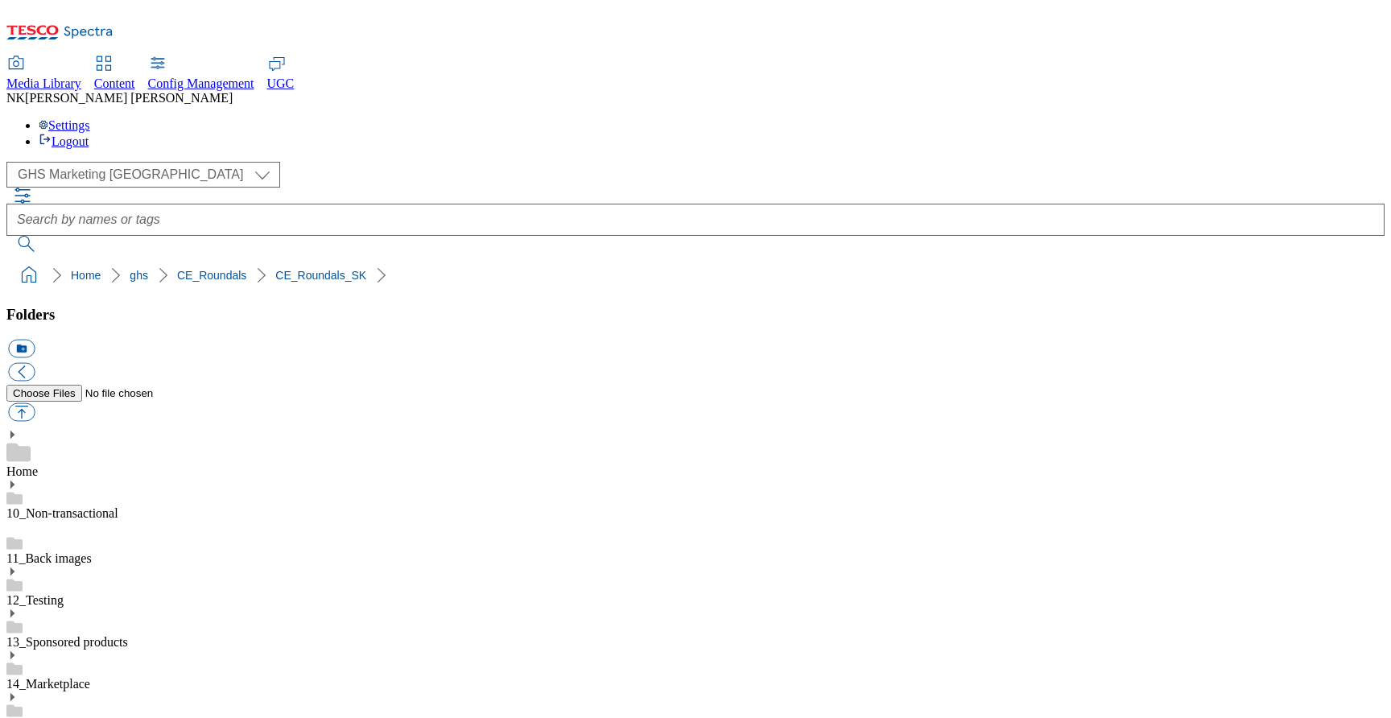
click at [1014, 260] on ol "Home ghs CE_Roundals CE_Roundals_HU" at bounding box center [700, 275] width 1368 height 31
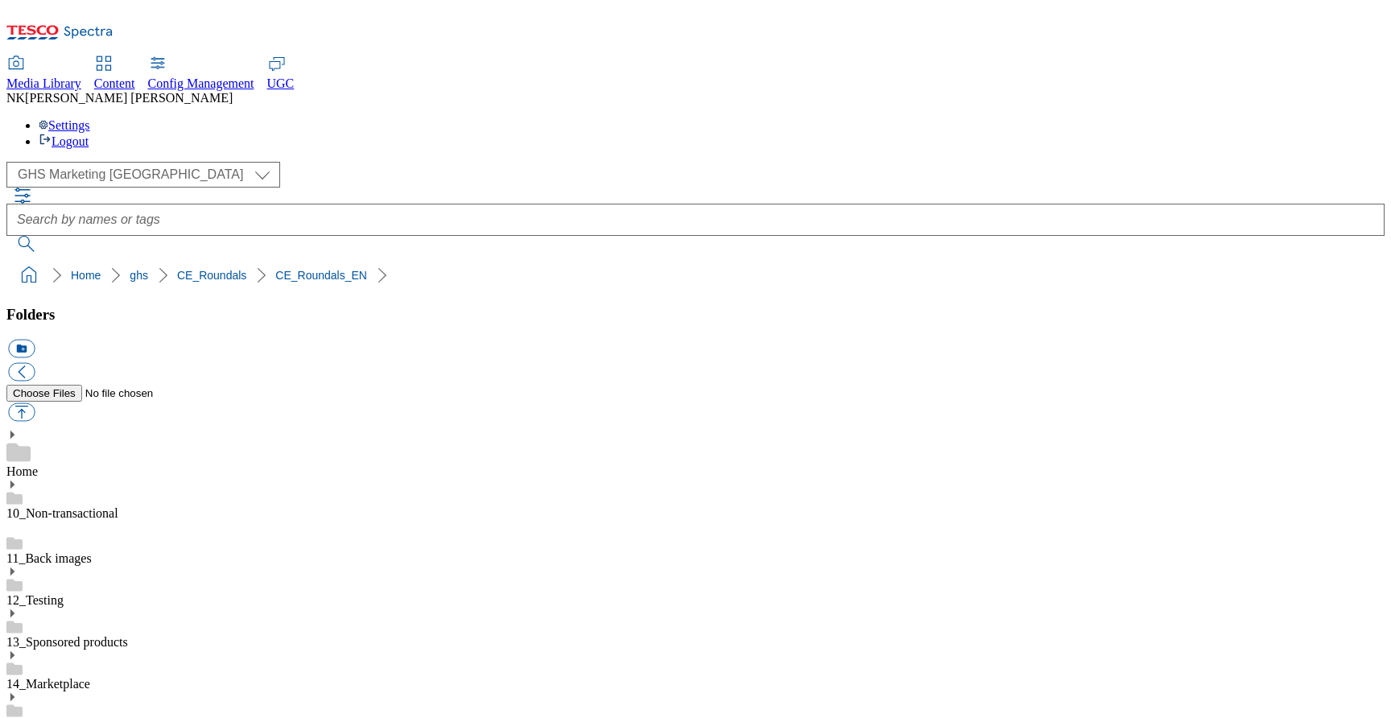
scroll to position [535, 0]
